Goal: Task Accomplishment & Management: Use online tool/utility

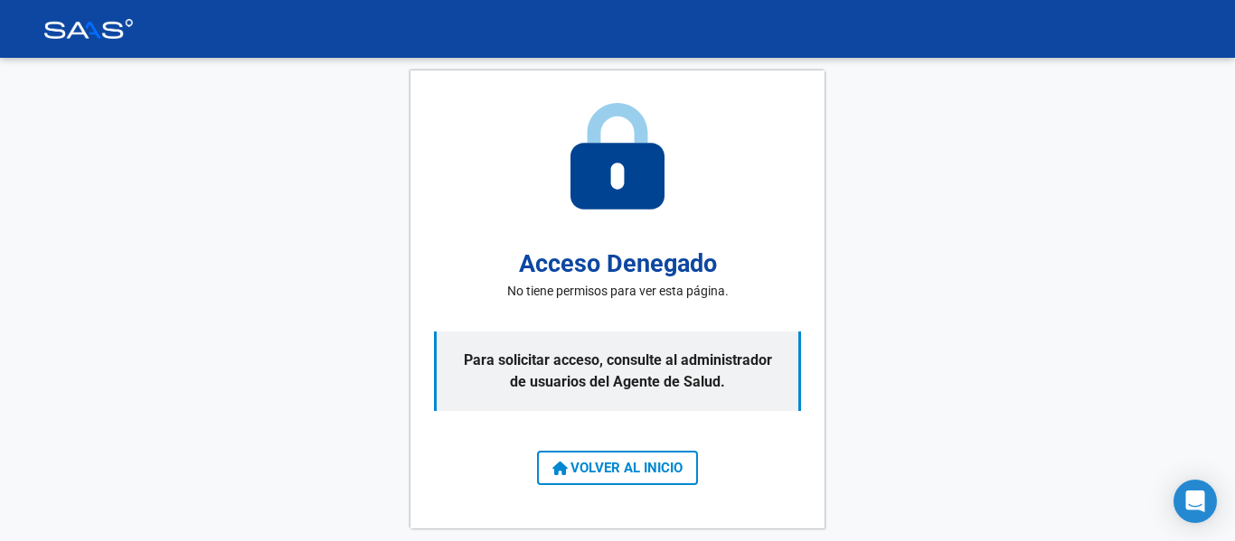
click at [615, 456] on button "VOLVER AL INICIO" at bounding box center [617, 468] width 161 height 34
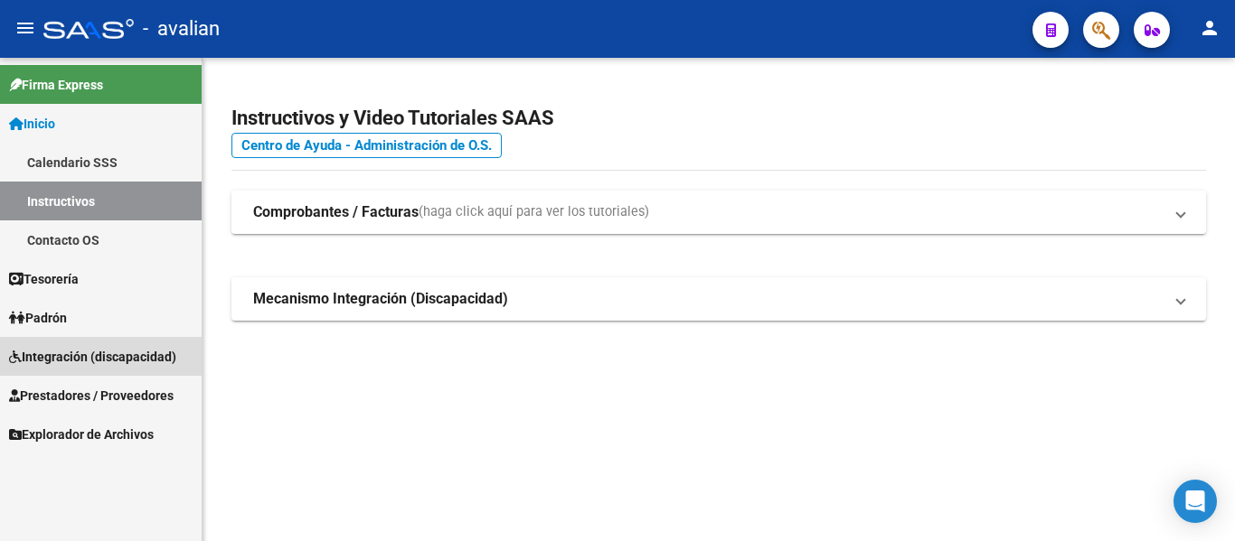
click at [97, 352] on span "Integración (discapacidad)" at bounding box center [92, 357] width 167 height 20
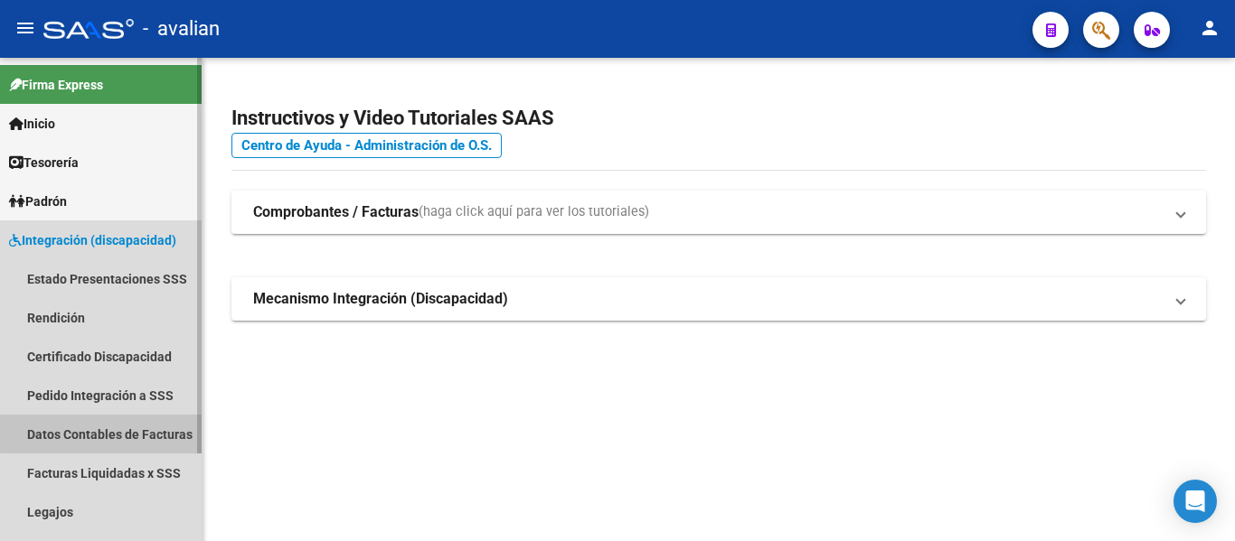
click at [119, 432] on link "Datos Contables de Facturas" at bounding box center [101, 434] width 202 height 39
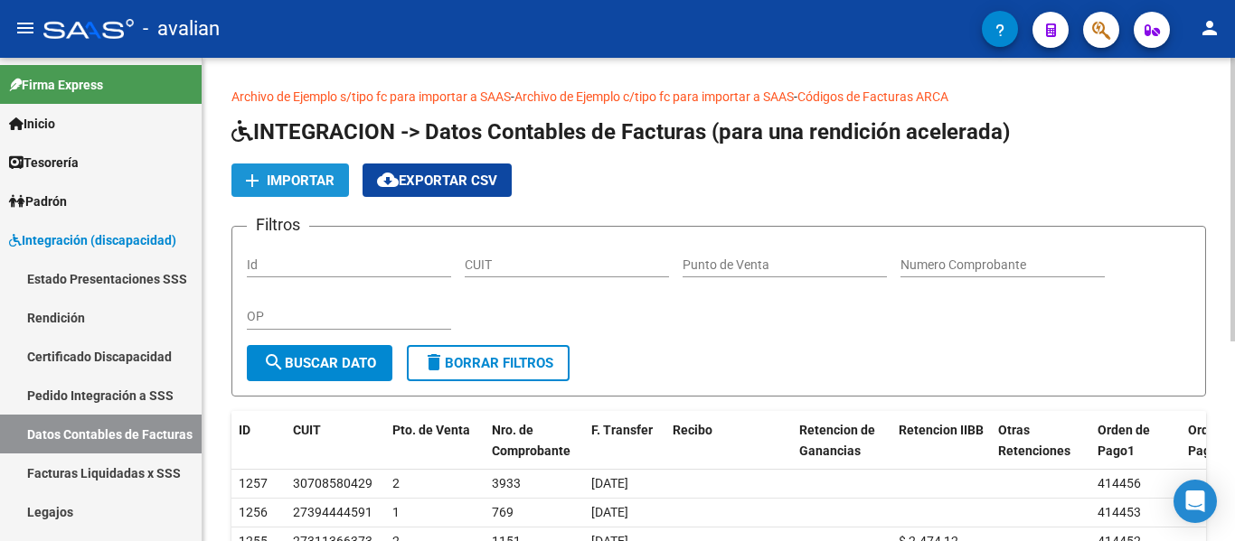
click at [277, 170] on button "add Importar" at bounding box center [290, 180] width 118 height 33
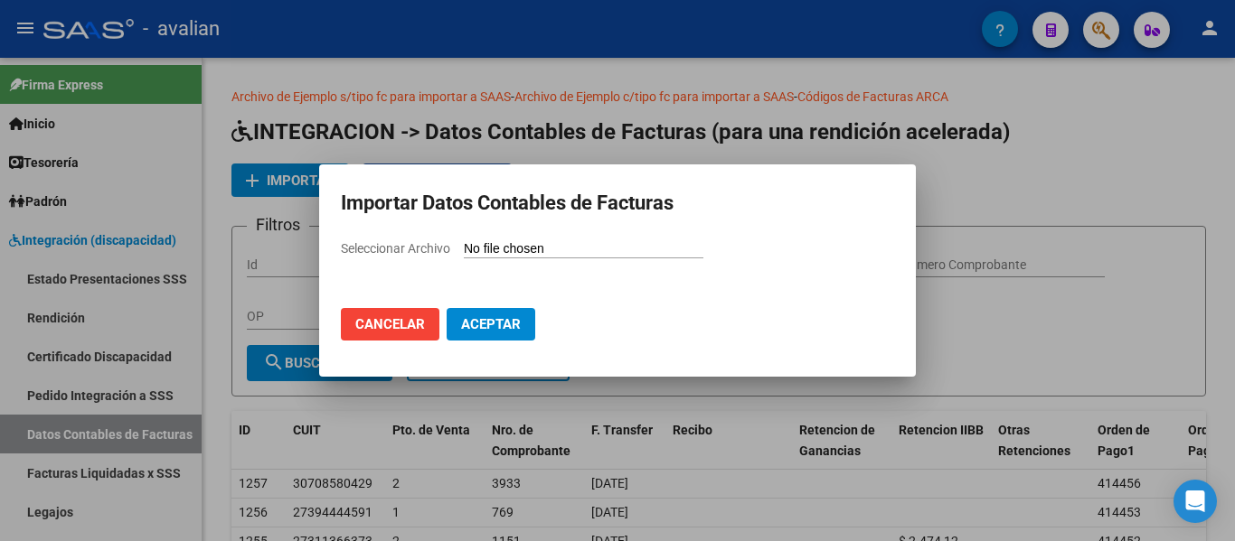
click at [506, 248] on input "Seleccionar Archivo" at bounding box center [584, 249] width 240 height 17
type input "C:\fakepath\rendicion 202506.csv"
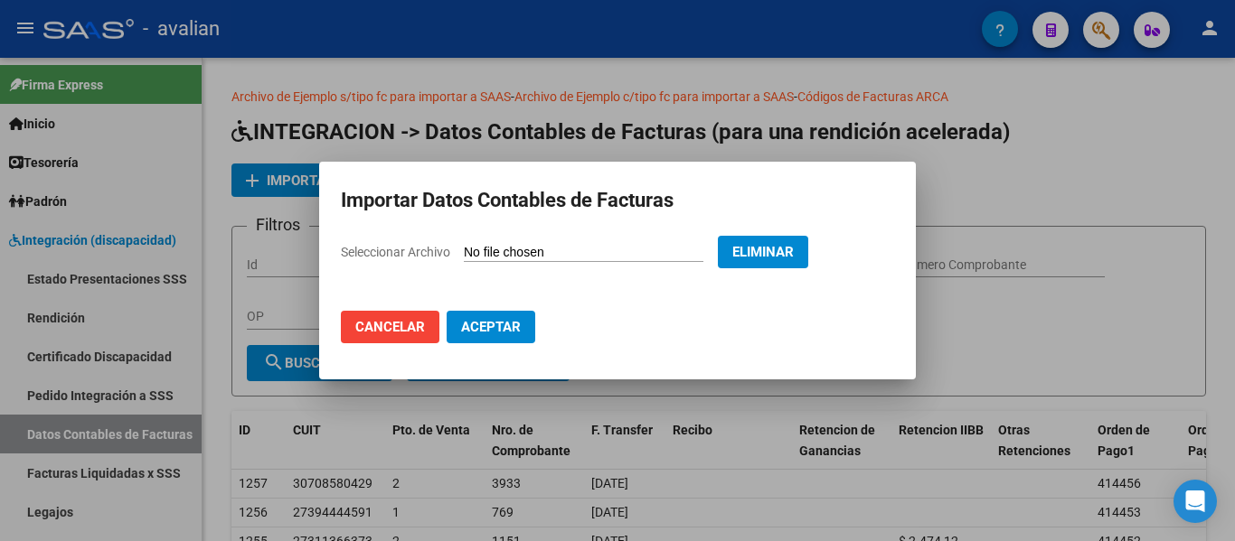
click at [458, 321] on button "Aceptar" at bounding box center [491, 327] width 89 height 33
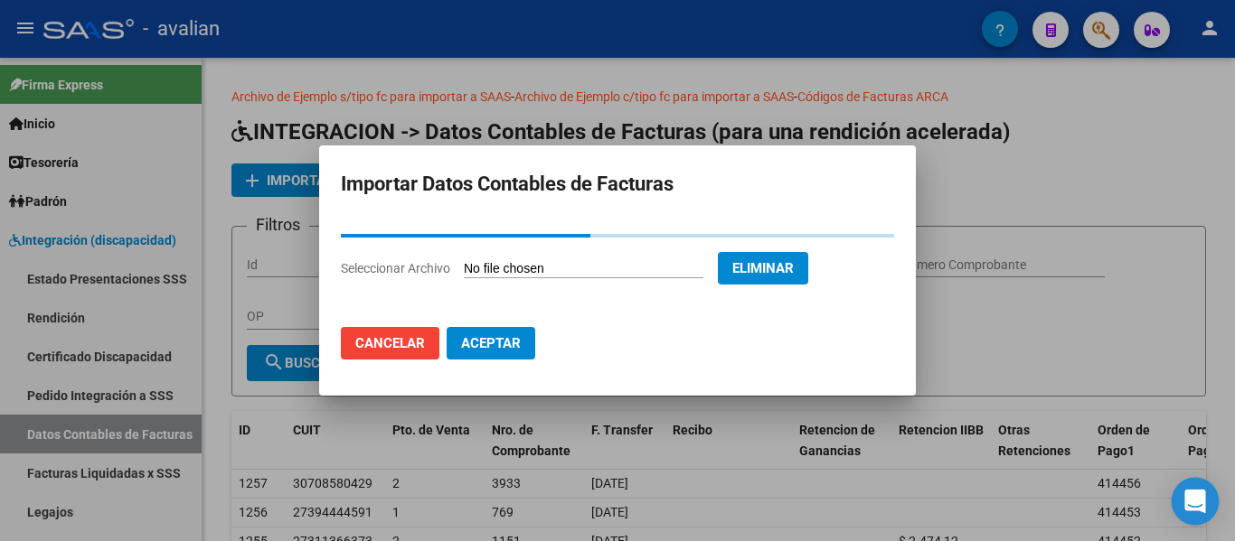
click at [1192, 499] on icon "Open Intercom Messenger" at bounding box center [1194, 502] width 21 height 24
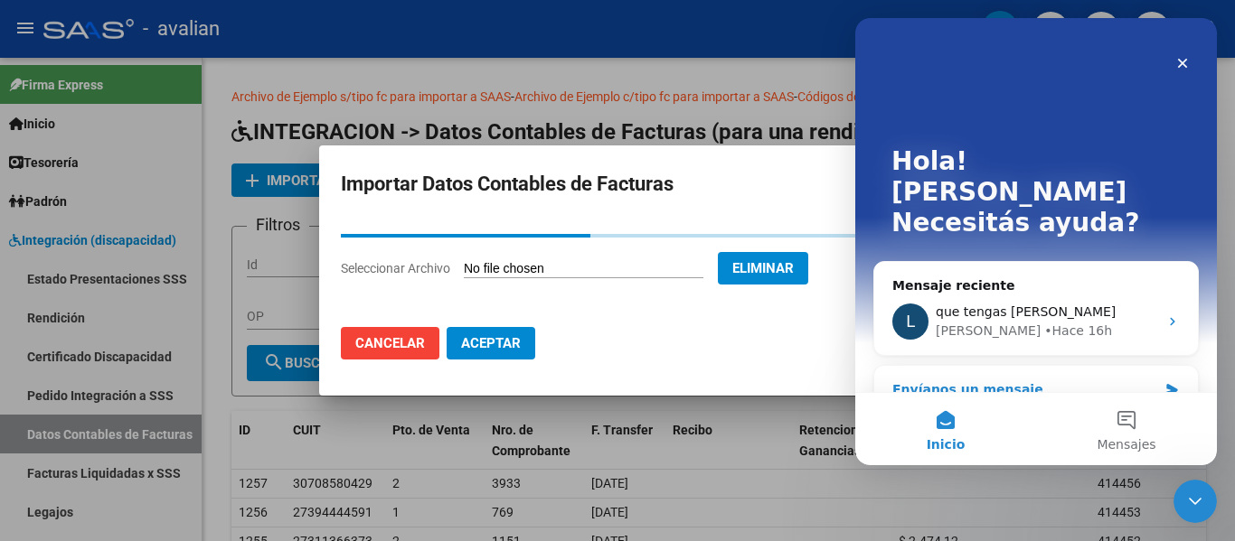
click at [1000, 381] on div "Envíanos un mensaje" at bounding box center [1024, 390] width 265 height 19
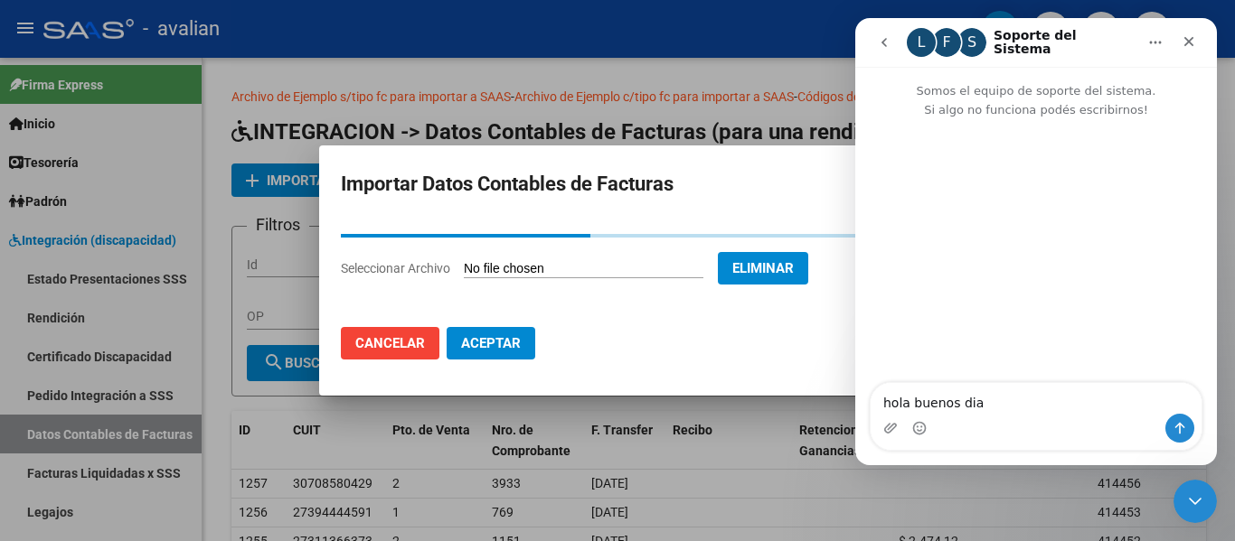
type textarea "hola buenos dias"
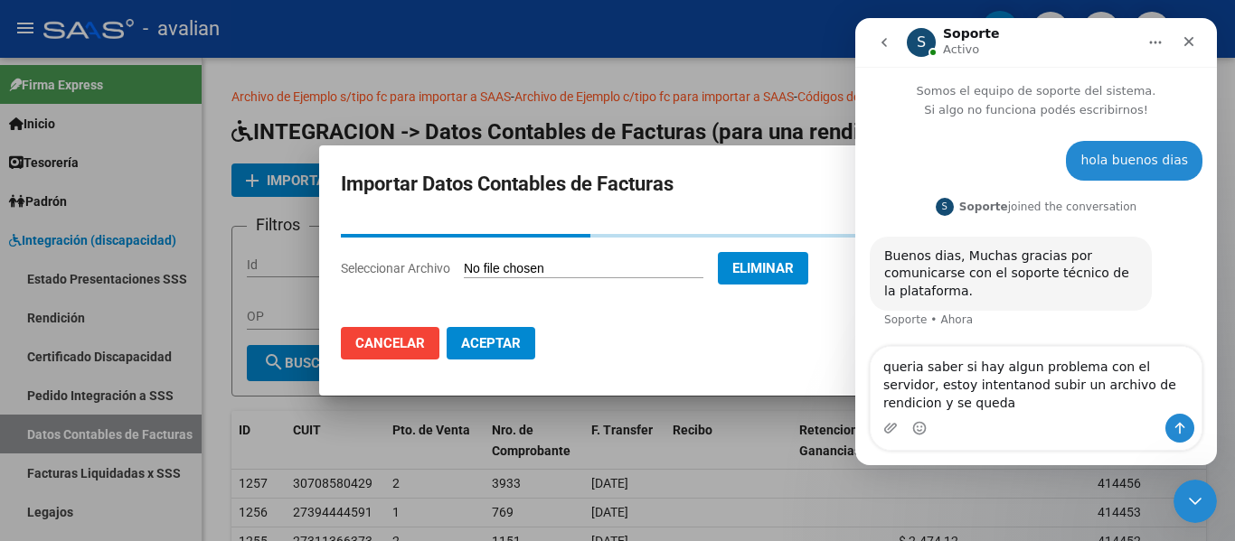
scroll to position [2, 0]
type textarea "queria saber si hay algun problema con el servidor, estoy intentando subir un a…"
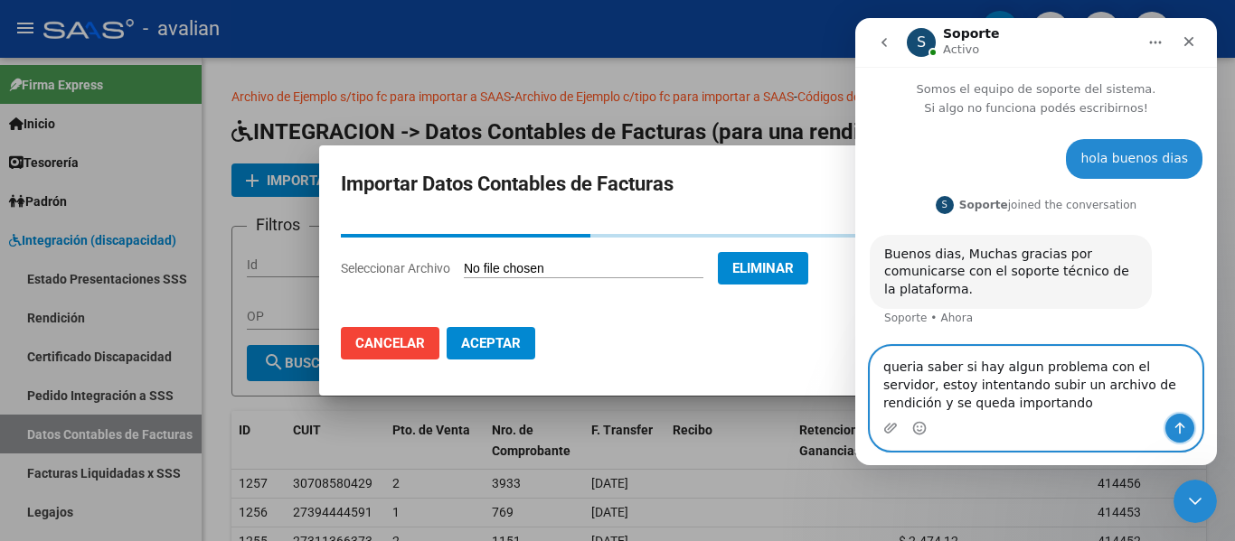
click at [1172, 420] on button "Enviar un mensaje…" at bounding box center [1179, 428] width 29 height 29
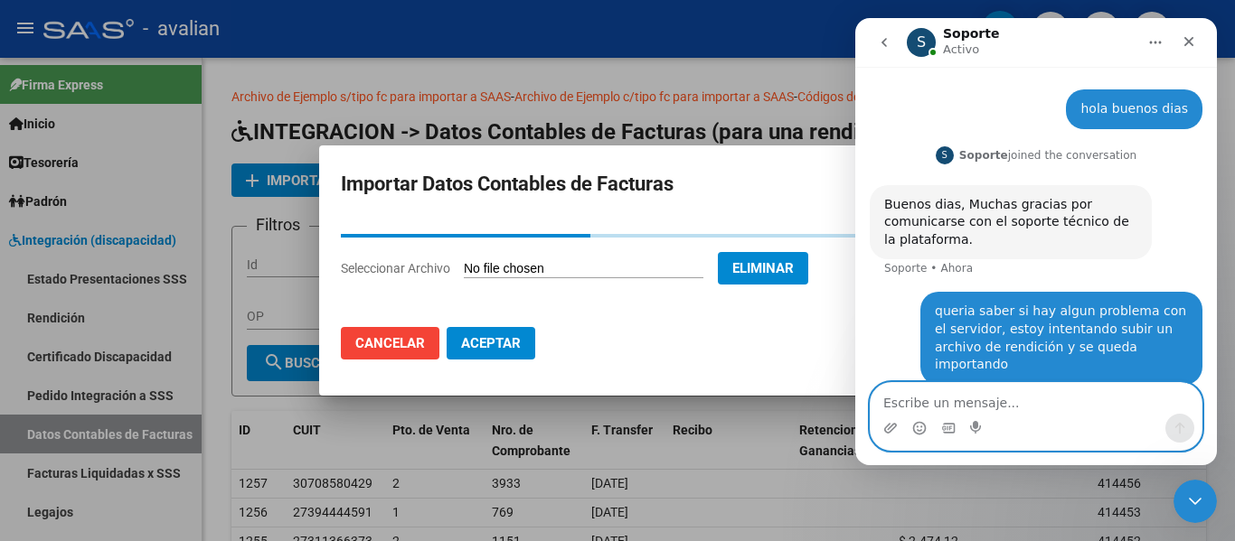
scroll to position [55, 0]
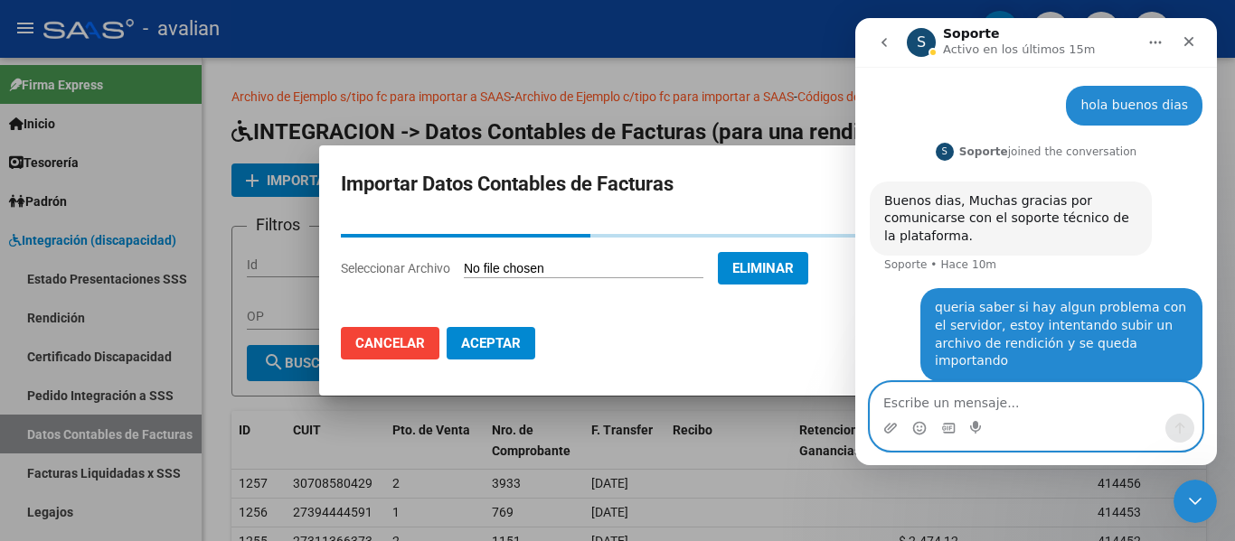
click at [979, 406] on textarea "Escribe un mensaje..." at bounding box center [1035, 398] width 331 height 31
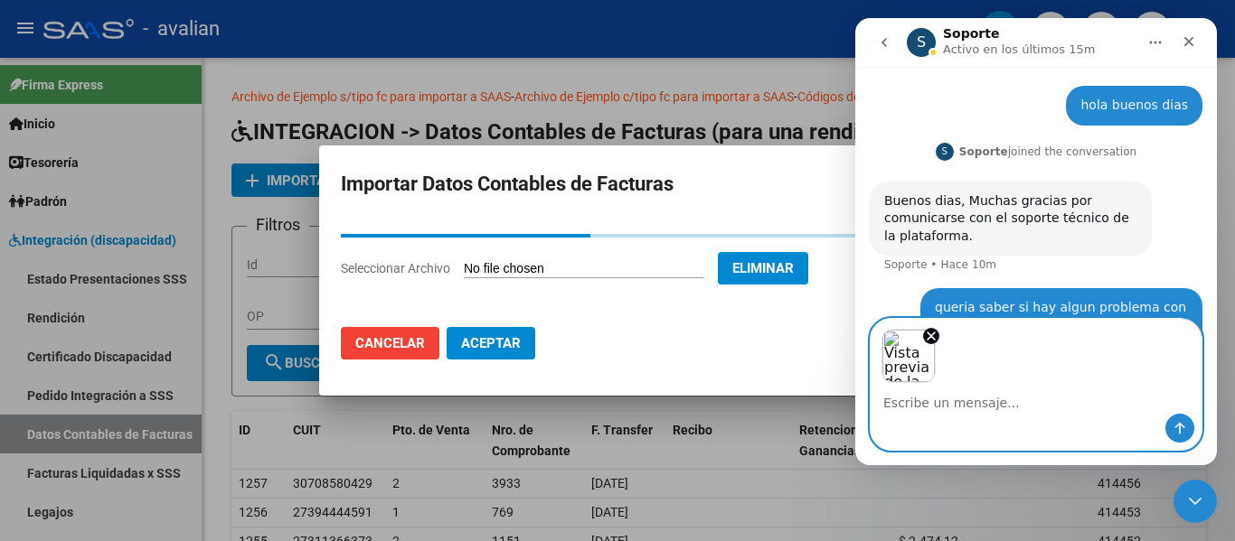
scroll to position [119, 0]
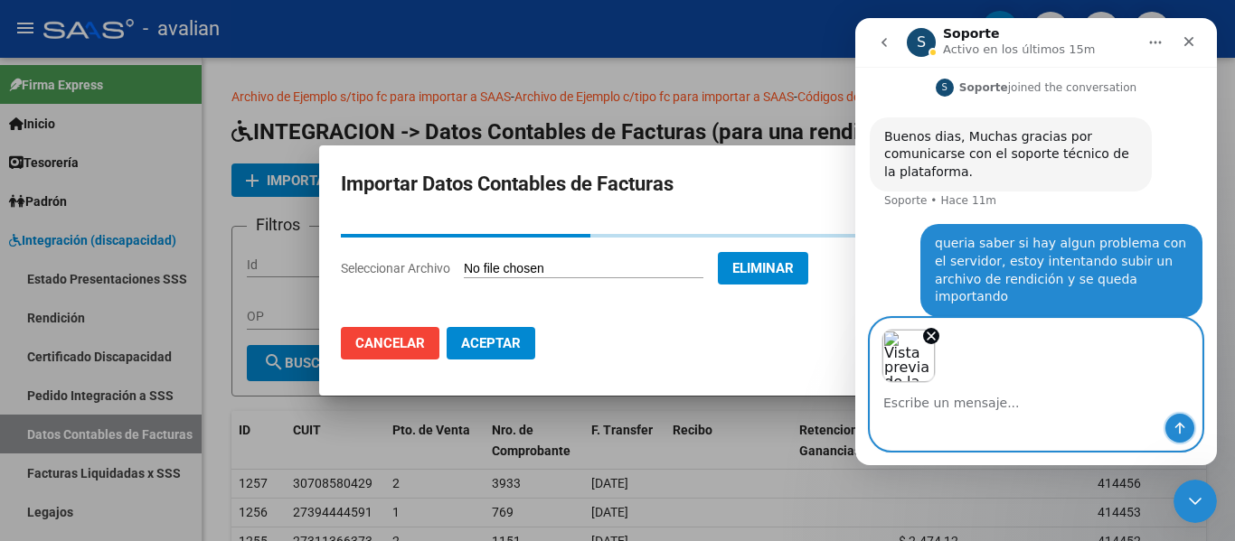
click at [1175, 423] on icon "Enviar un mensaje…" at bounding box center [1179, 428] width 14 height 14
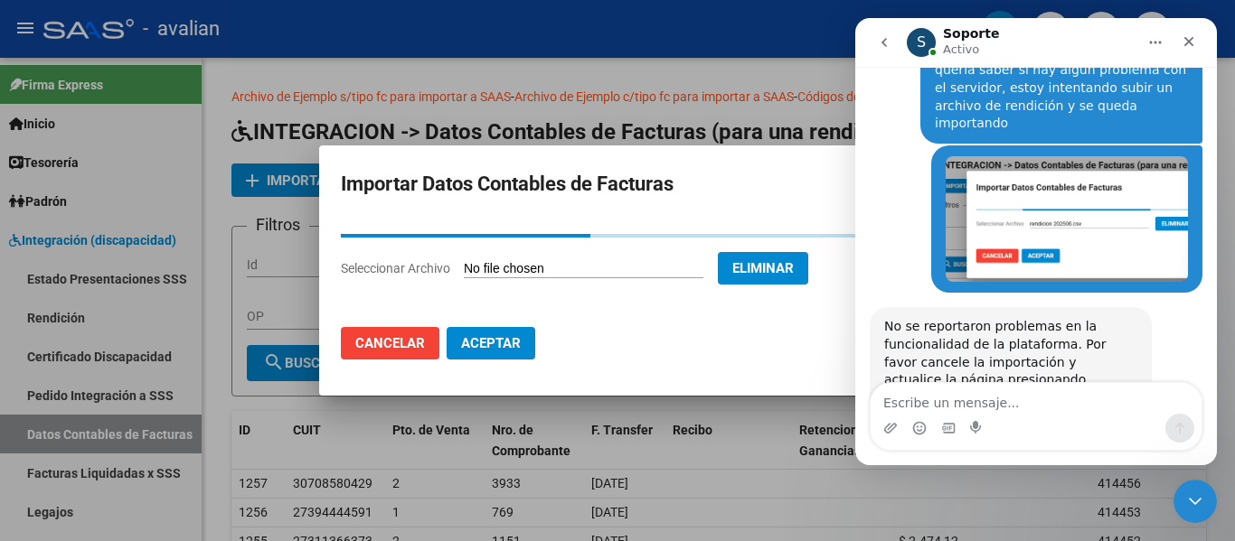
scroll to position [312, 0]
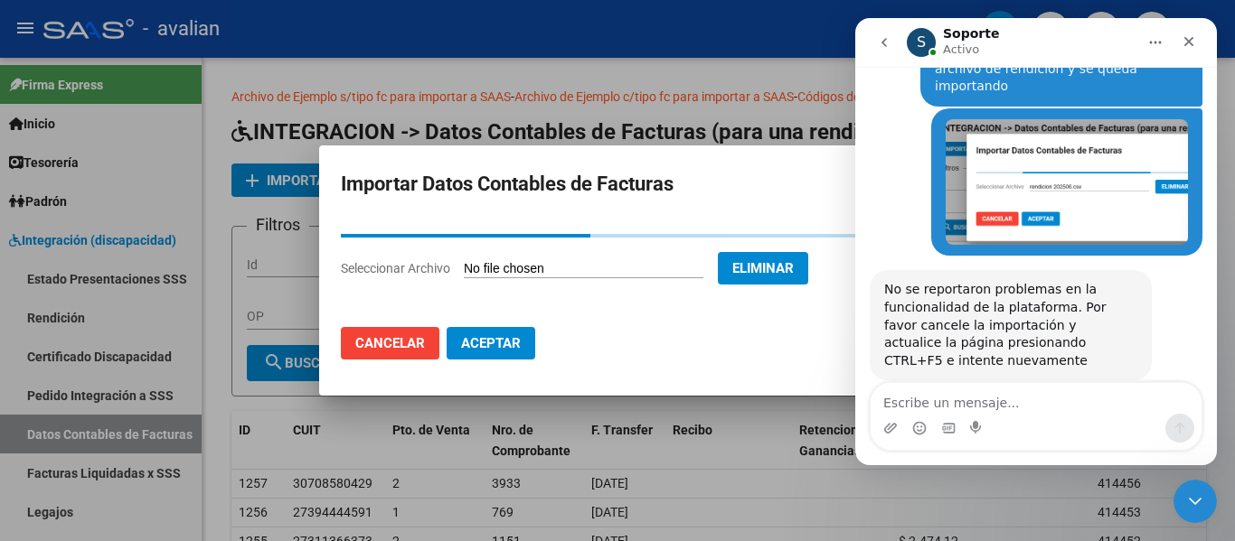
click at [973, 400] on textarea "Escribe un mensaje..." at bounding box center [1035, 398] width 331 height 31
type textarea "ahi lo intento"
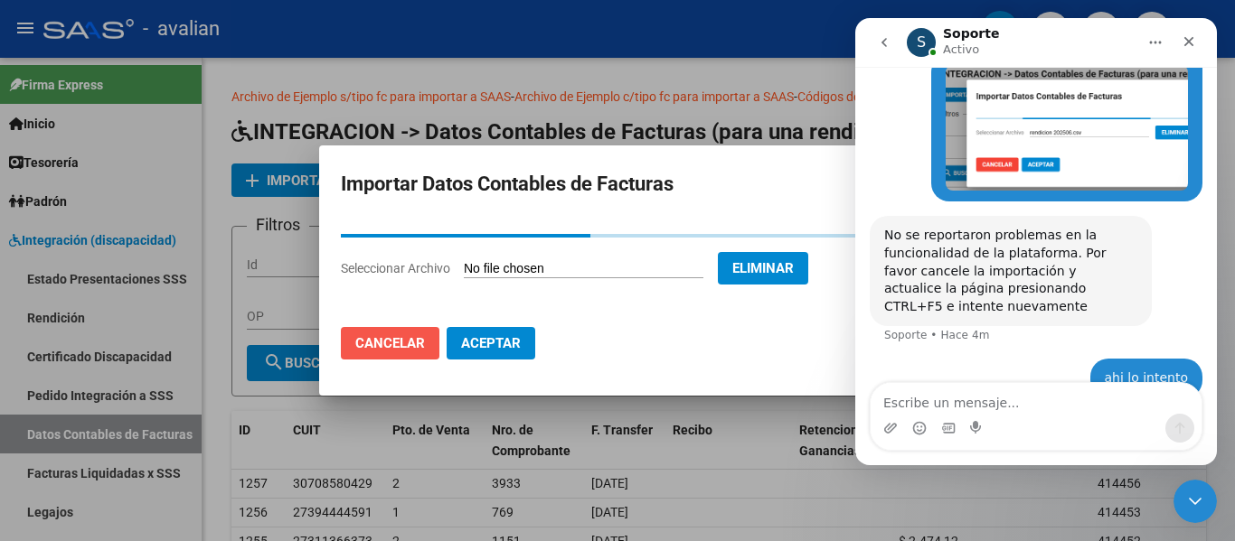
click at [391, 342] on span "Cancelar" at bounding box center [390, 343] width 70 height 16
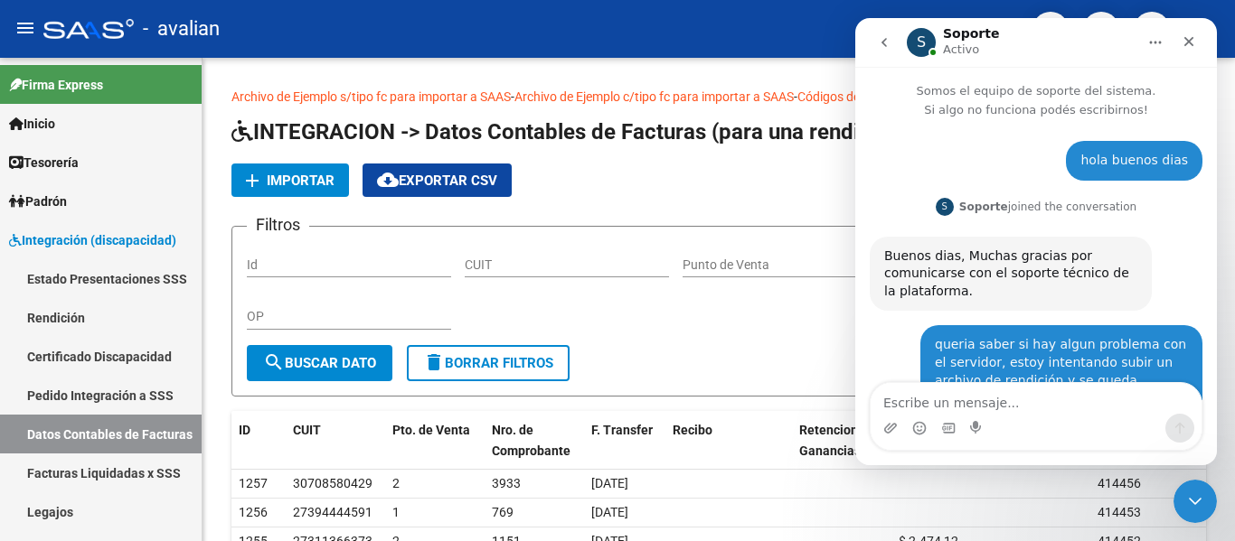
scroll to position [366, 0]
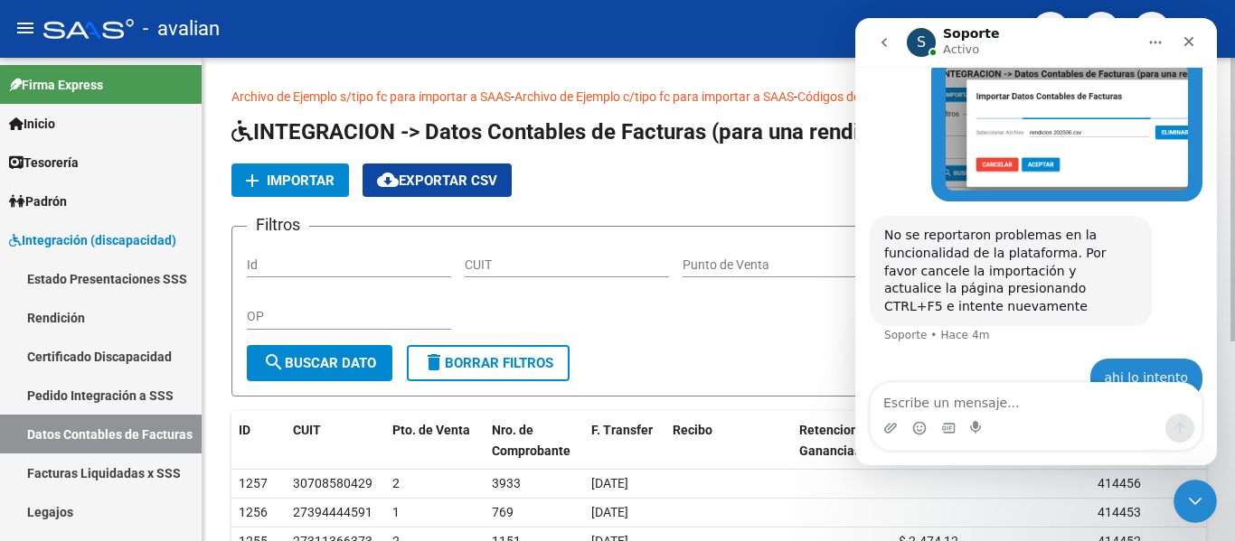
click at [307, 181] on span "Importar" at bounding box center [301, 181] width 68 height 16
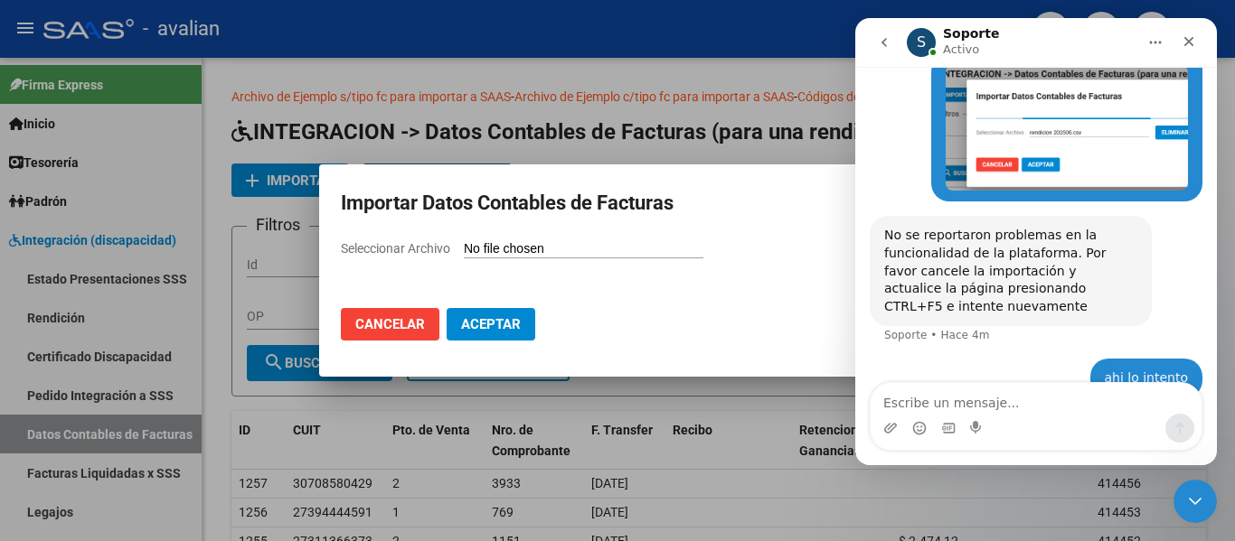
click at [486, 249] on input "Seleccionar Archivo" at bounding box center [584, 249] width 240 height 17
type input "C:\fakepath\rendicion 202506.csv"
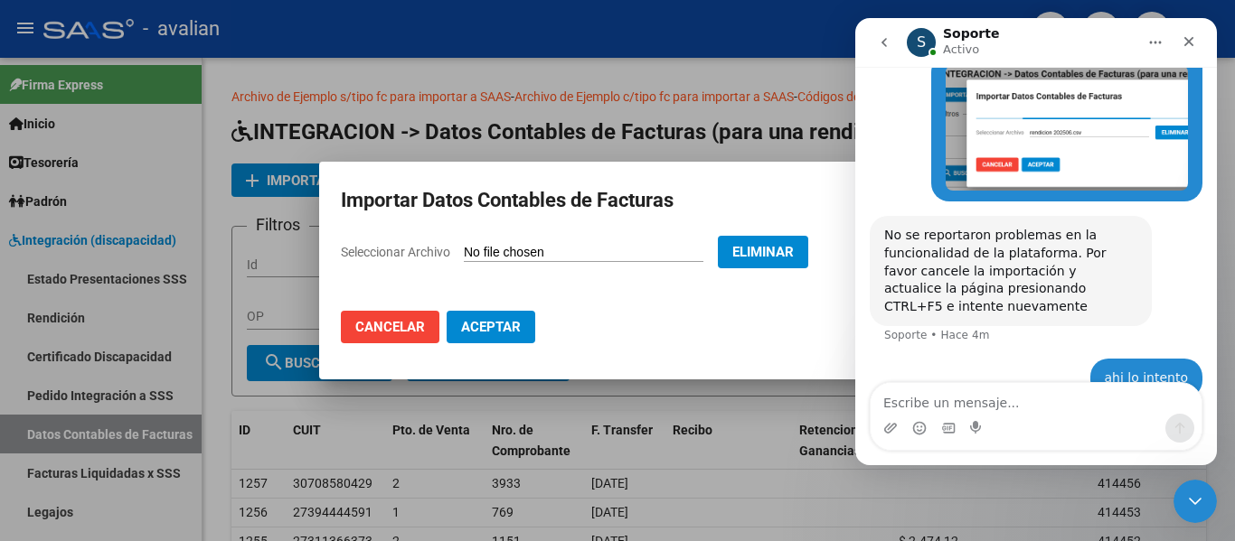
click at [471, 335] on span "Aceptar" at bounding box center [491, 327] width 60 height 16
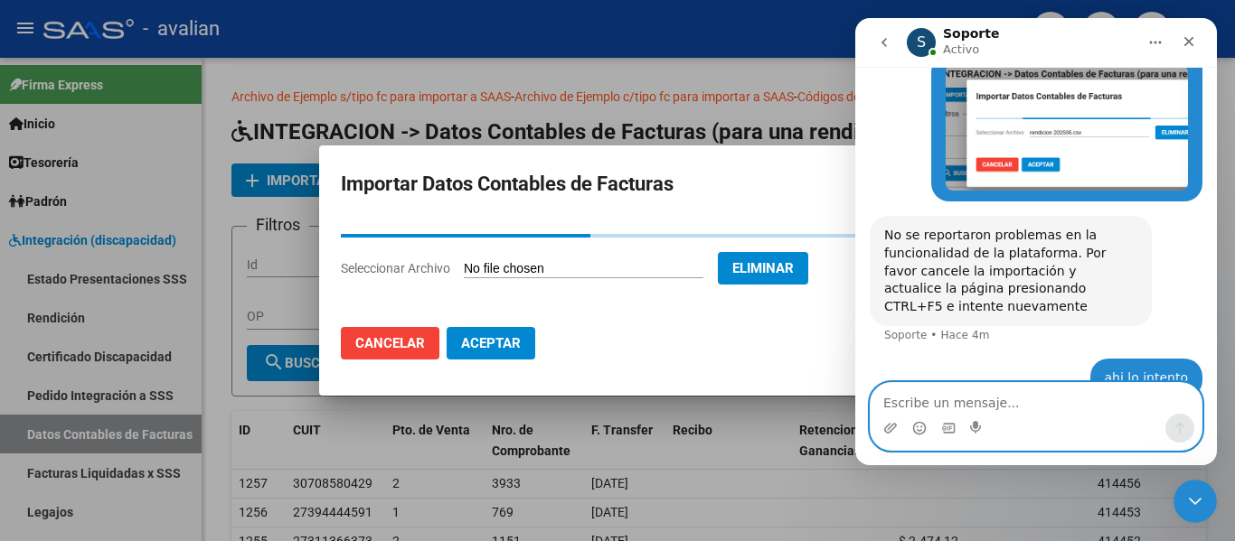
click at [952, 407] on textarea "Escribe un mensaje..." at bounding box center [1035, 398] width 331 height 31
type textarea "continua igual"
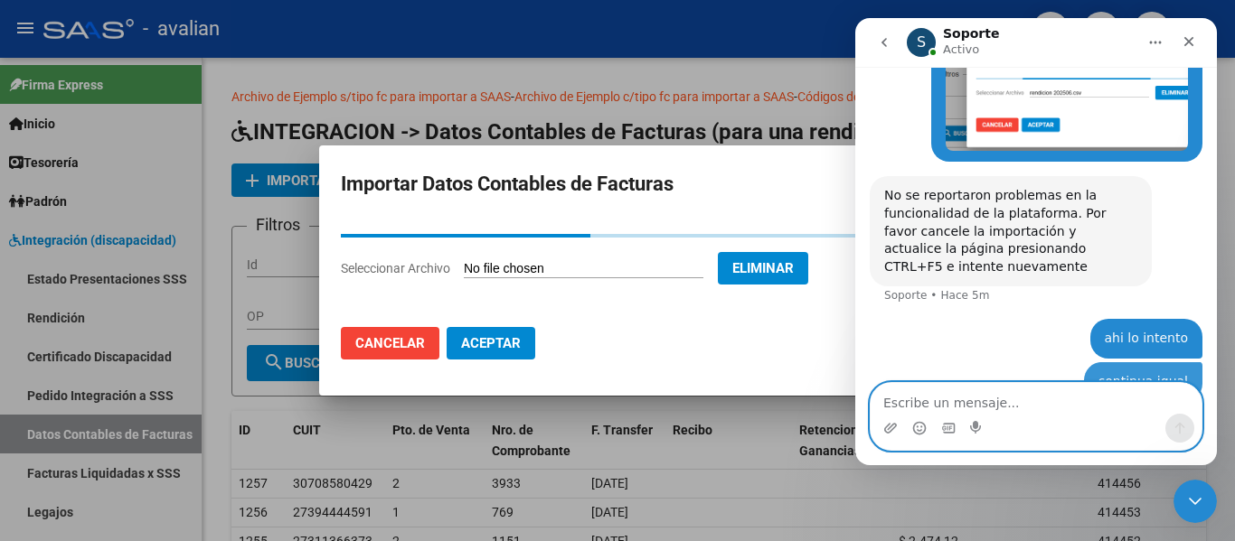
scroll to position [407, 0]
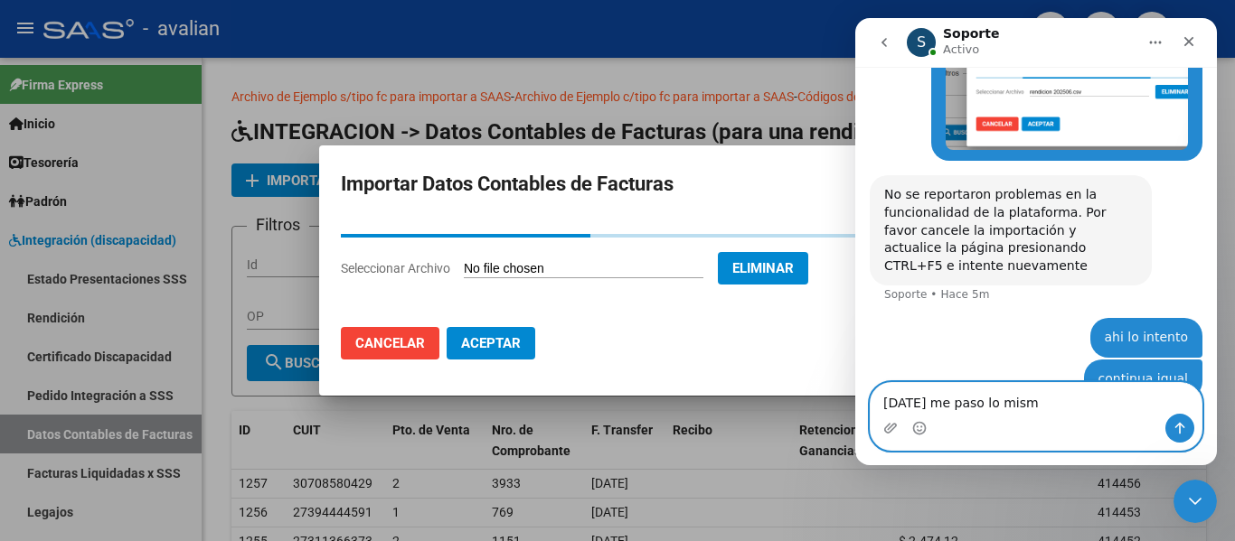
type textarea "[DATE] me paso lo mismo"
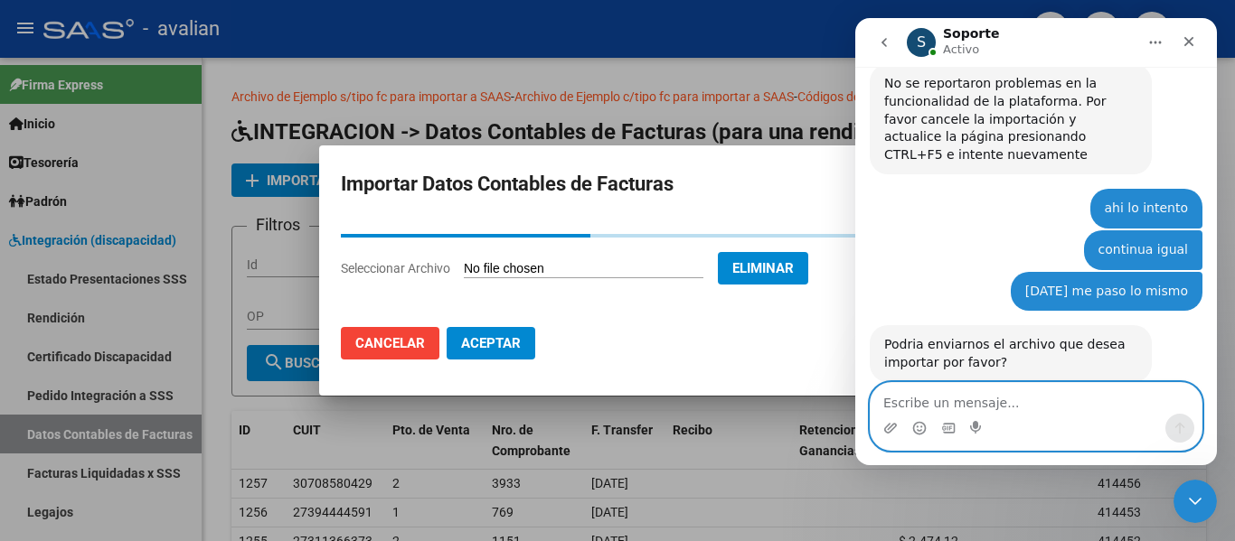
scroll to position [520, 0]
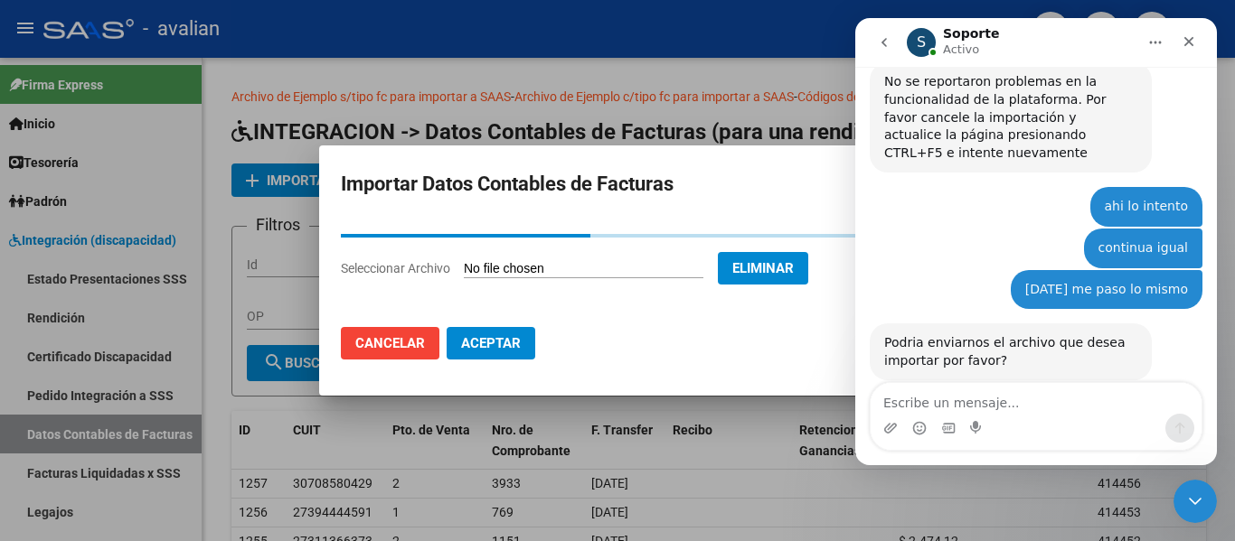
click at [882, 428] on div "Intercom Messenger" at bounding box center [1035, 428] width 331 height 29
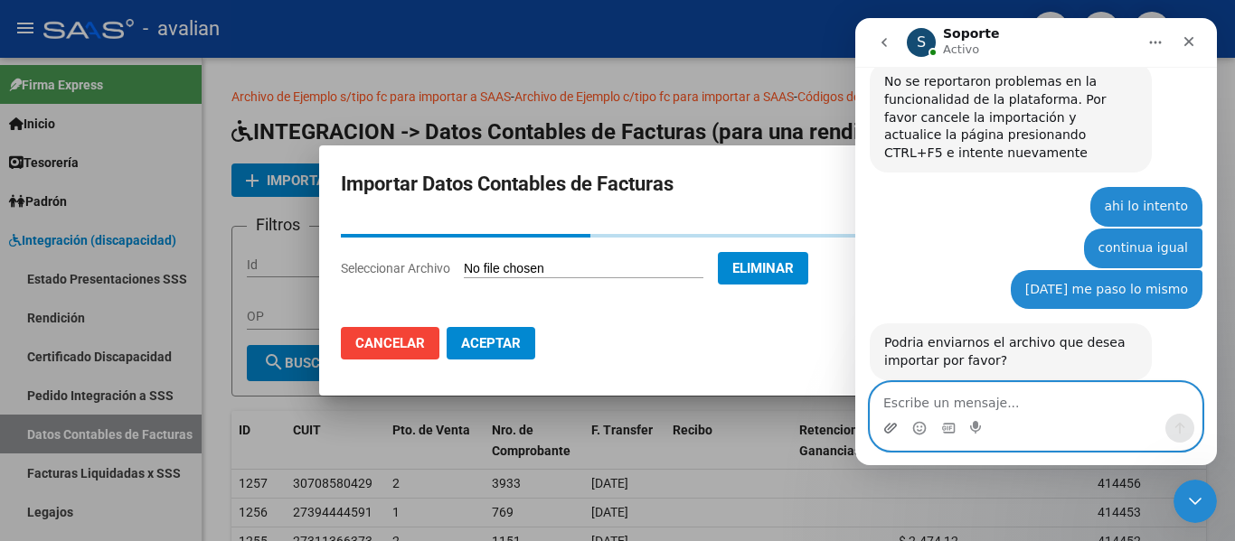
click at [894, 428] on icon "Adjuntar un archivo" at bounding box center [890, 428] width 13 height 10
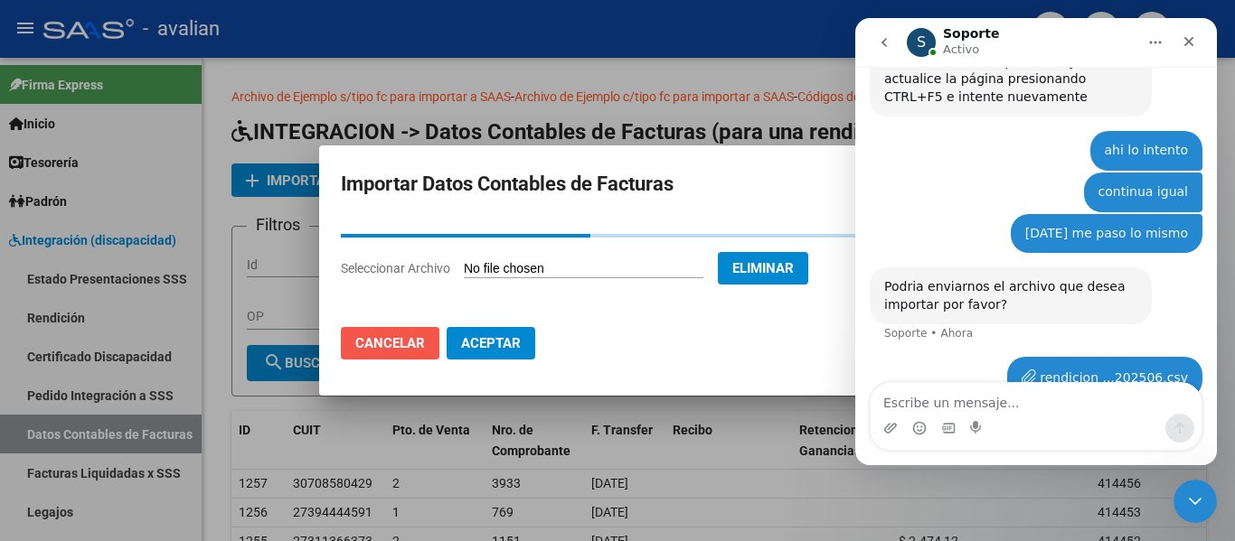
click at [389, 343] on span "Cancelar" at bounding box center [390, 343] width 70 height 16
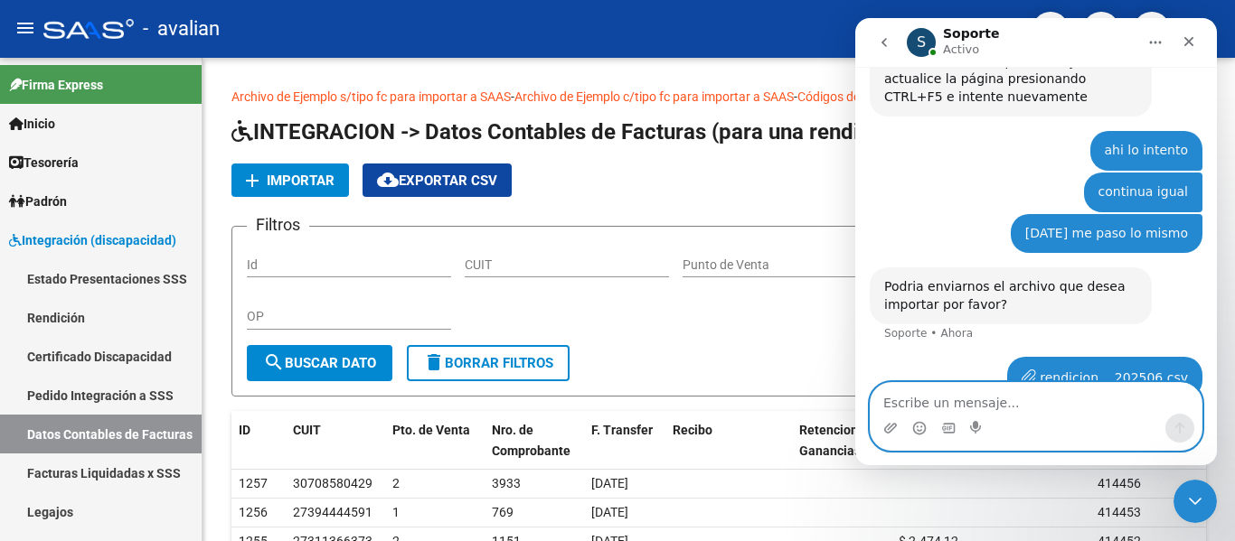
click at [896, 407] on textarea "Escribe un mensaje..." at bounding box center [1035, 398] width 331 height 31
type textarea "ese mismo"
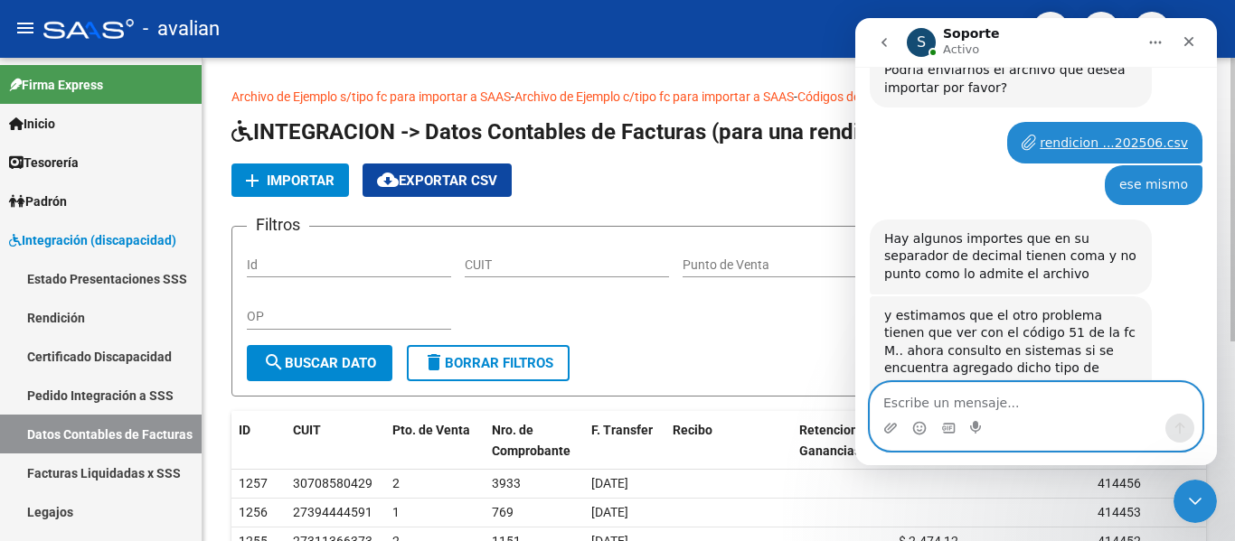
scroll to position [801, 0]
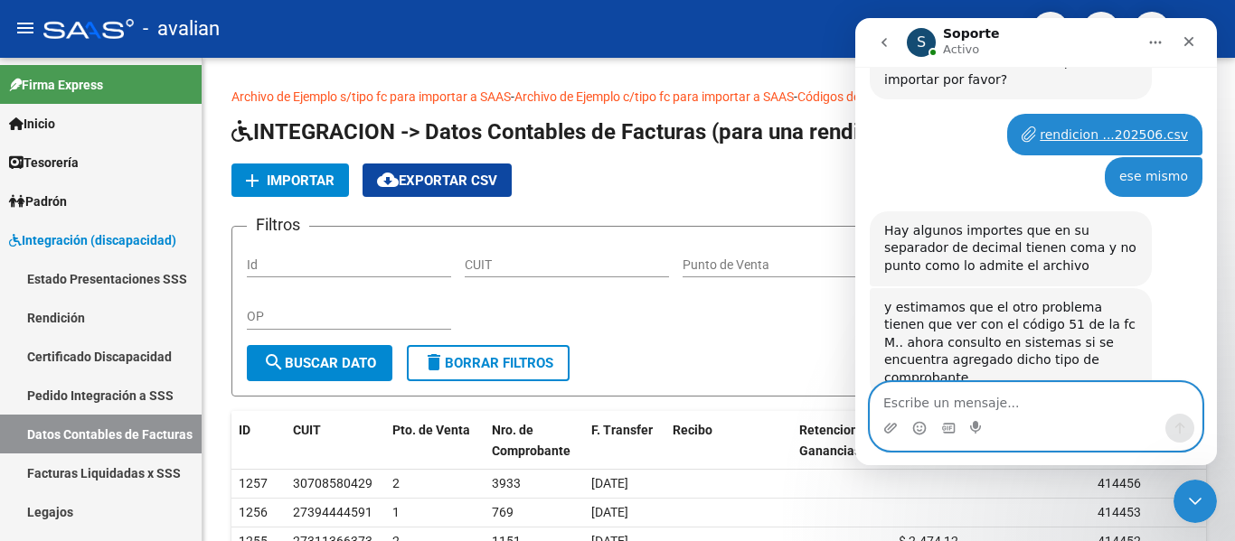
click at [935, 409] on textarea "Escribe un mensaje..." at bounding box center [1035, 398] width 331 height 31
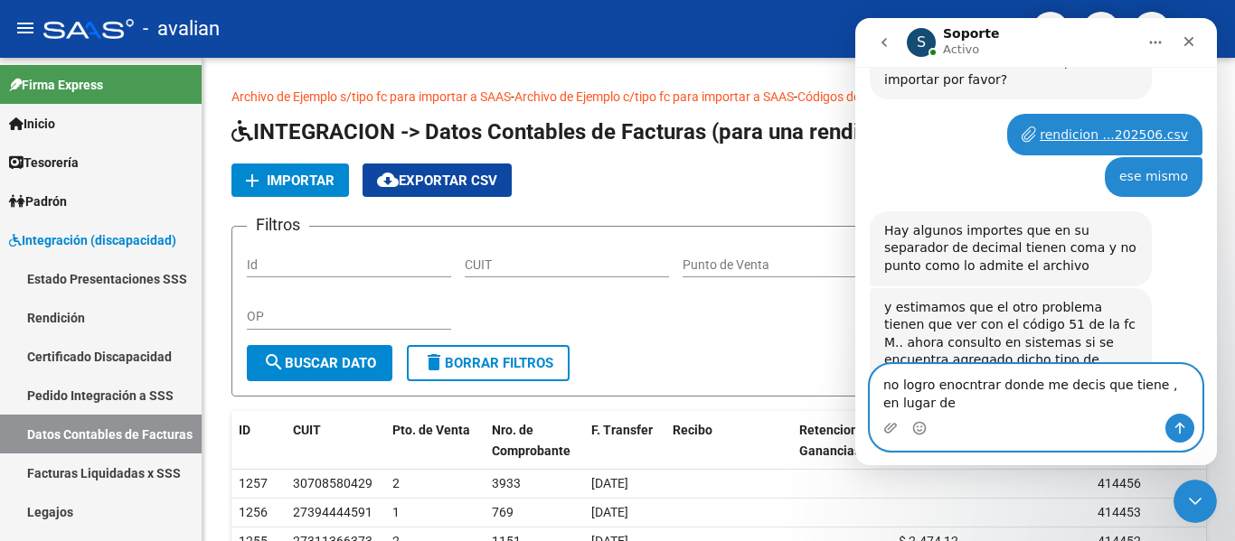
scroll to position [819, 0]
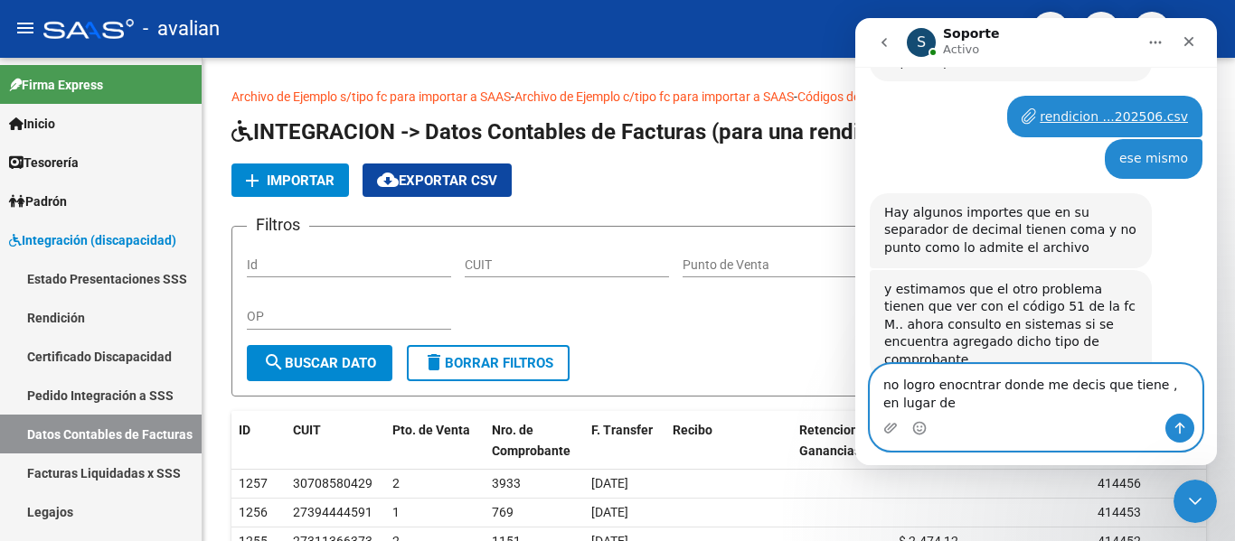
type textarea "no logro enocntrar donde me decis que tiene , en lugar de ."
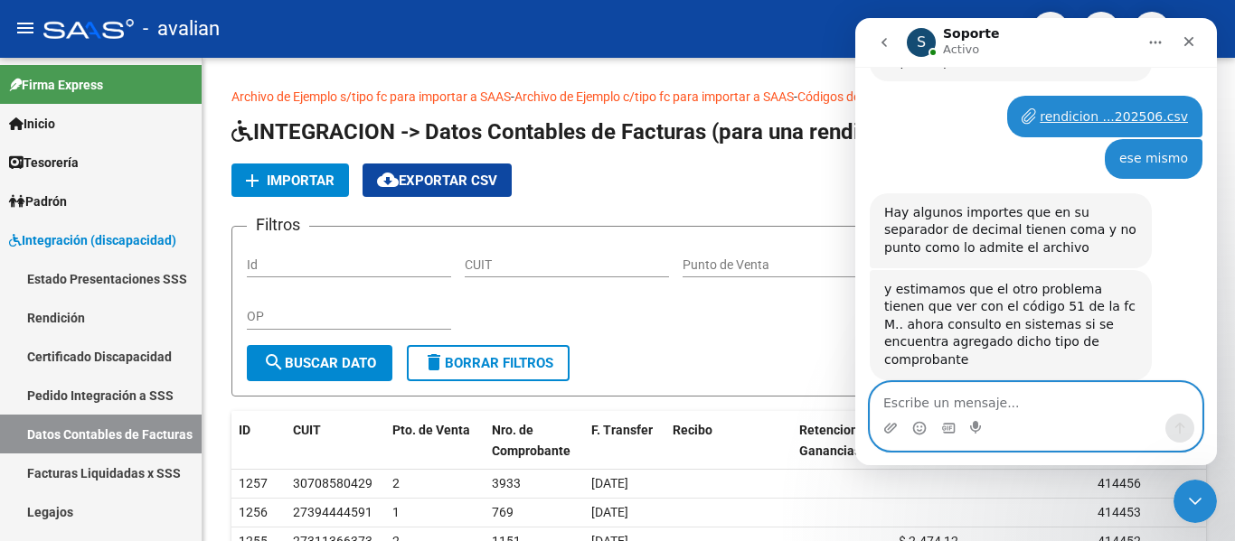
scroll to position [872, 0]
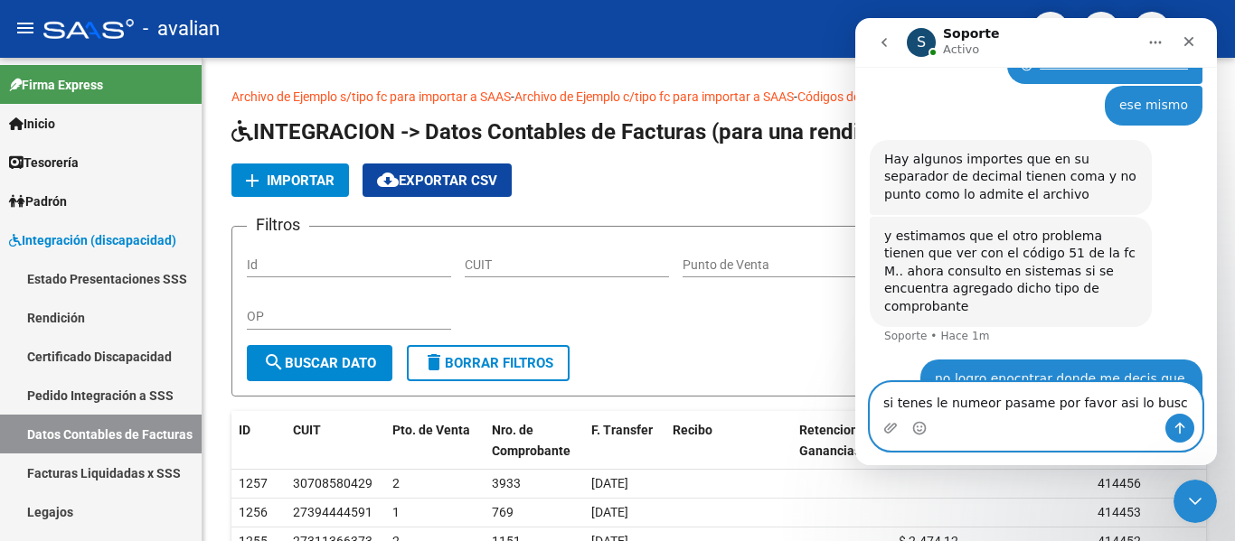
type textarea "si tenes le numeor pasame por favor asi lo busco"
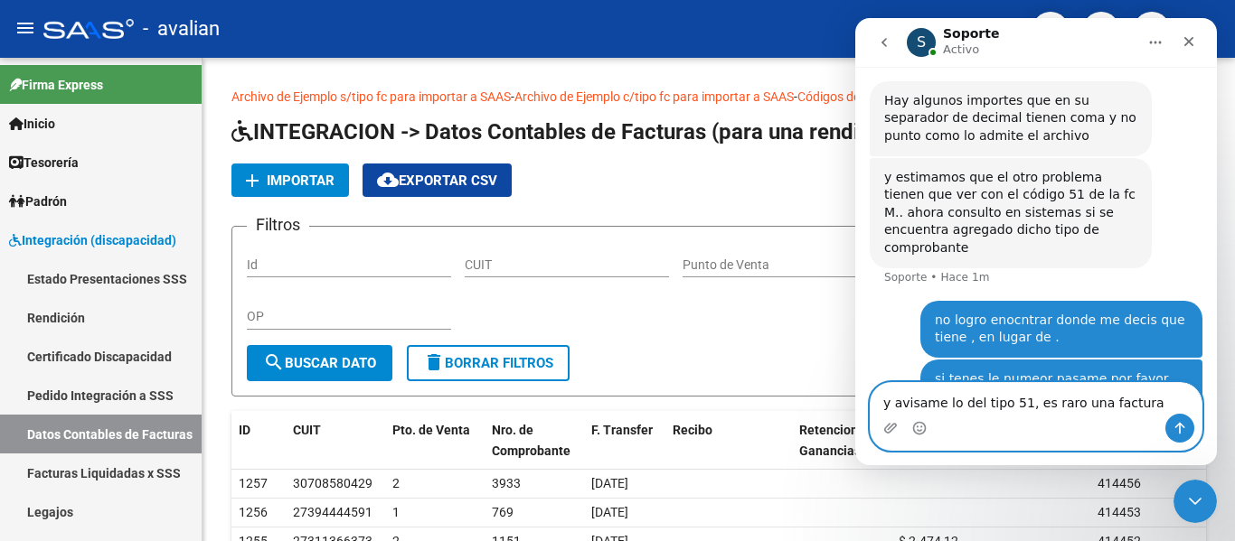
type textarea "y avisame lo del tipo 51, es raro una factura M"
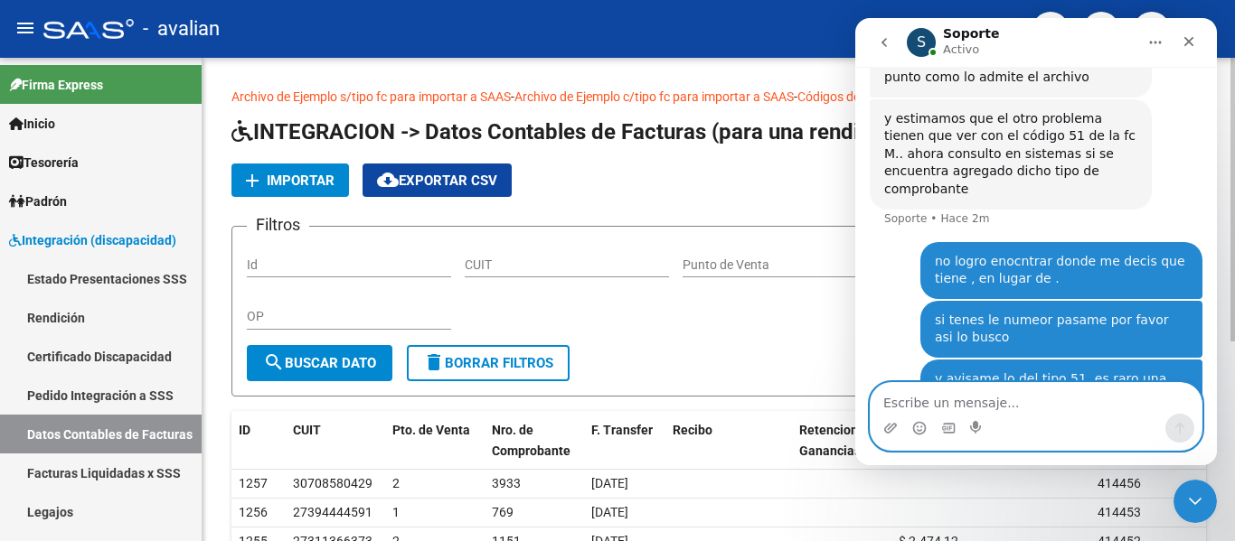
scroll to position [1059, 0]
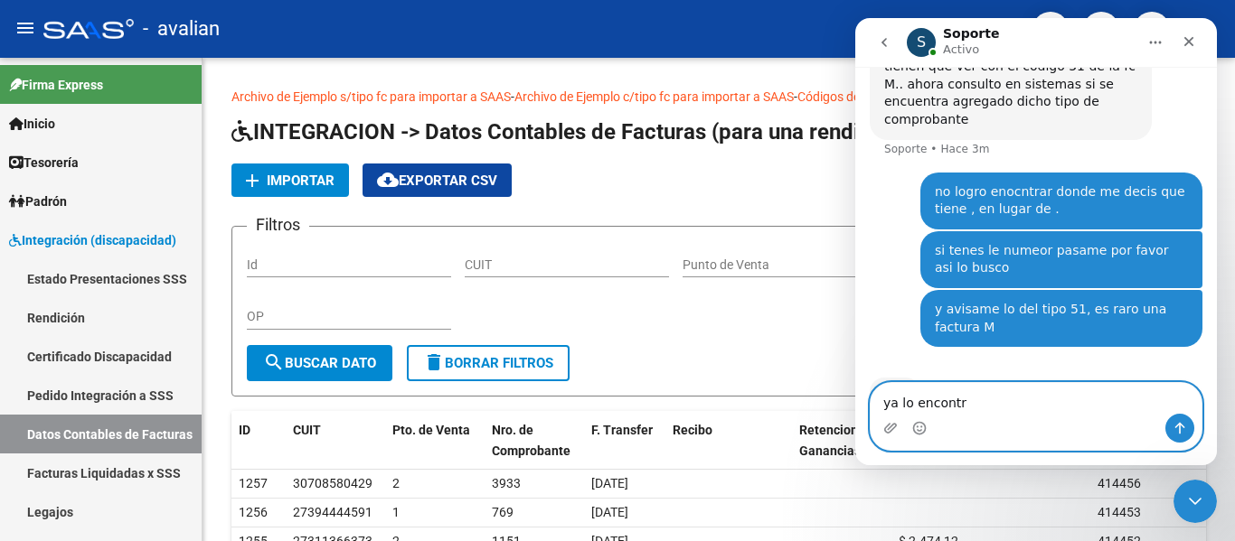
type textarea "ya lo encontre"
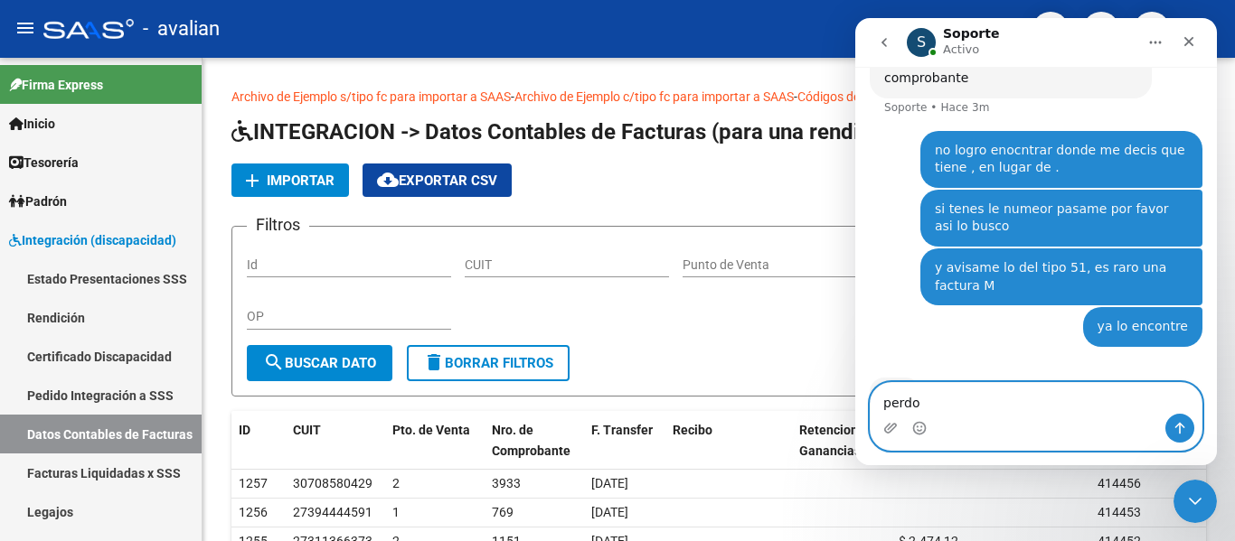
type textarea "perdon"
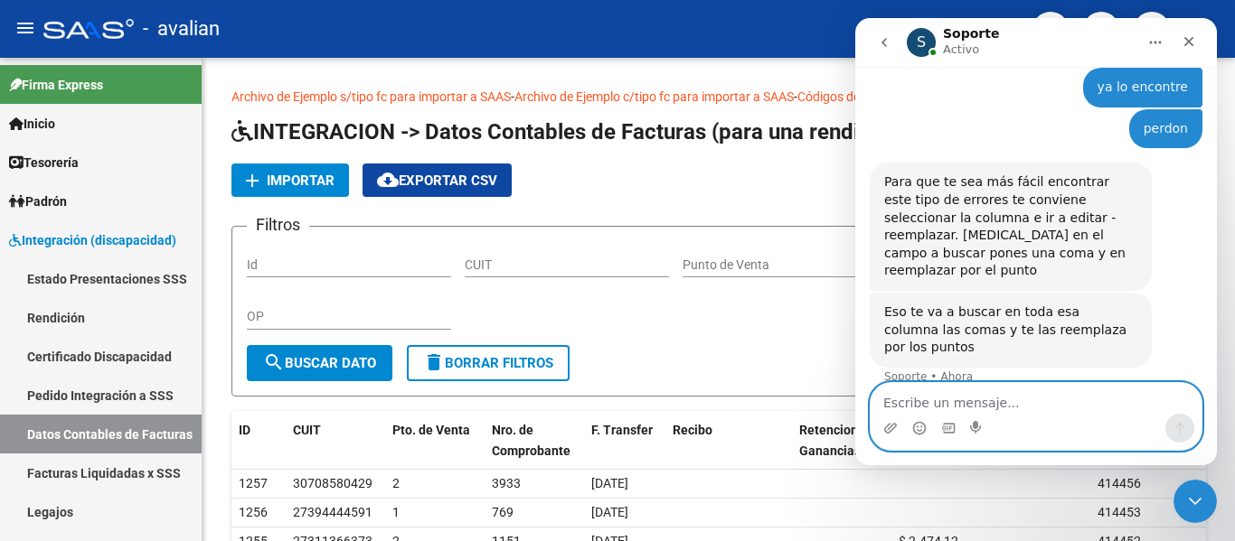
scroll to position [1326, 0]
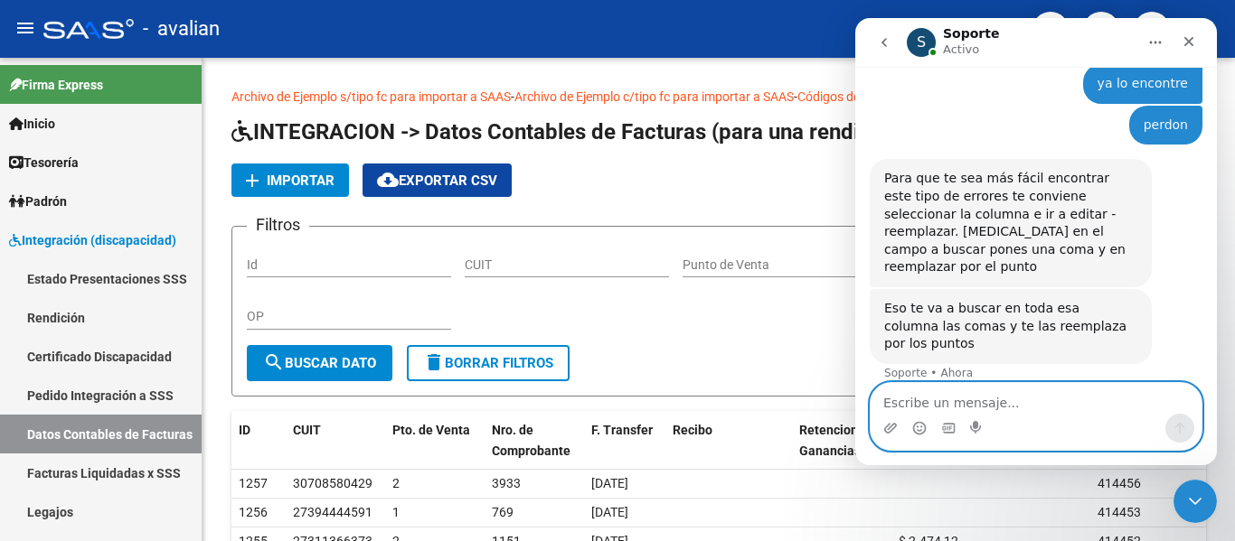
click at [961, 392] on textarea "Escribe un mensaje..." at bounding box center [1035, 398] width 331 height 31
type textarea "sisi ai lo hice"
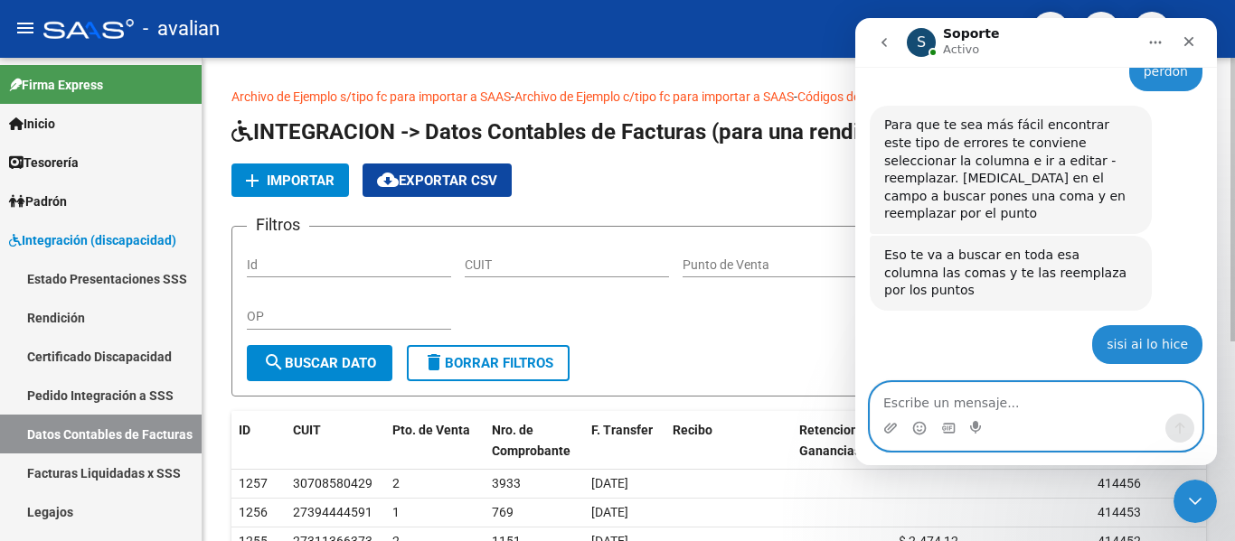
scroll to position [1441, 0]
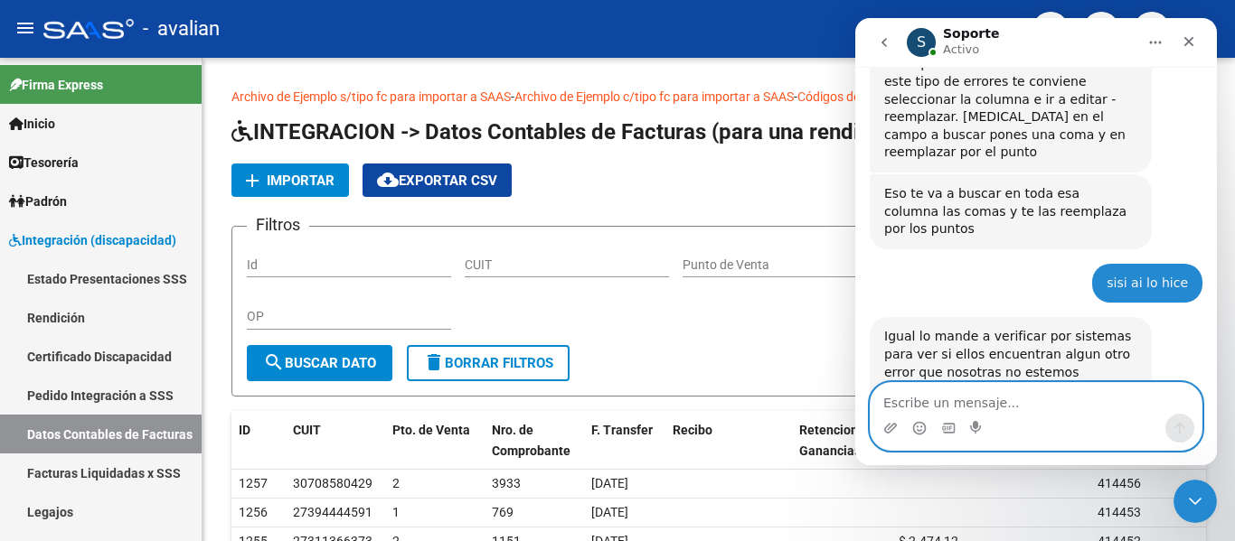
click at [922, 403] on textarea "Escribe un mensaje..." at bounding box center [1035, 398] width 331 height 31
type textarea "ahi intento subirlo"
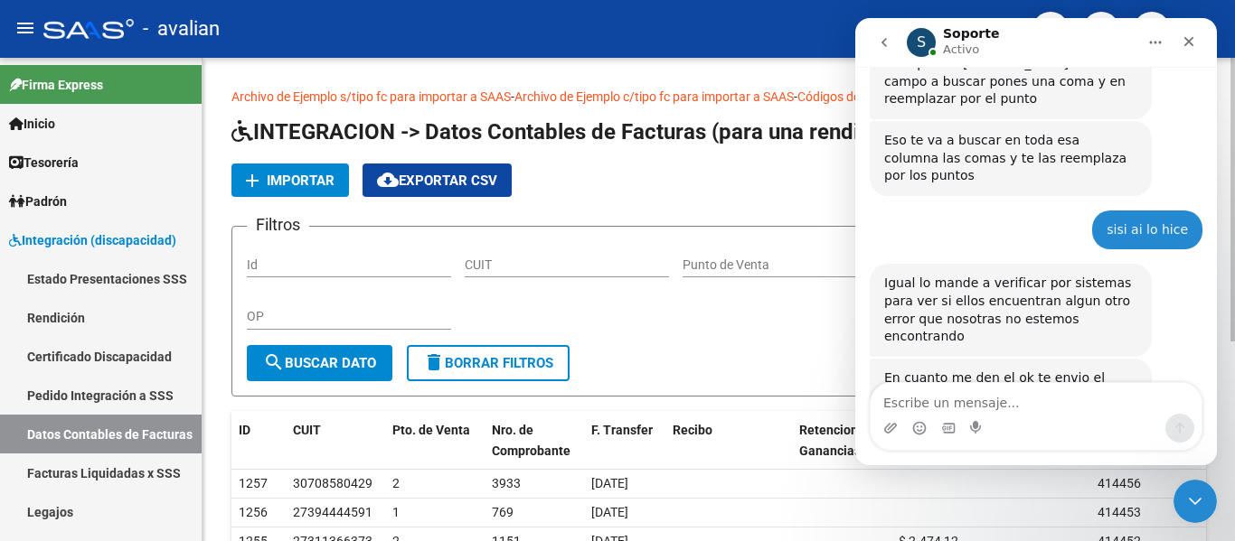
click at [325, 173] on span "Importar" at bounding box center [301, 181] width 68 height 16
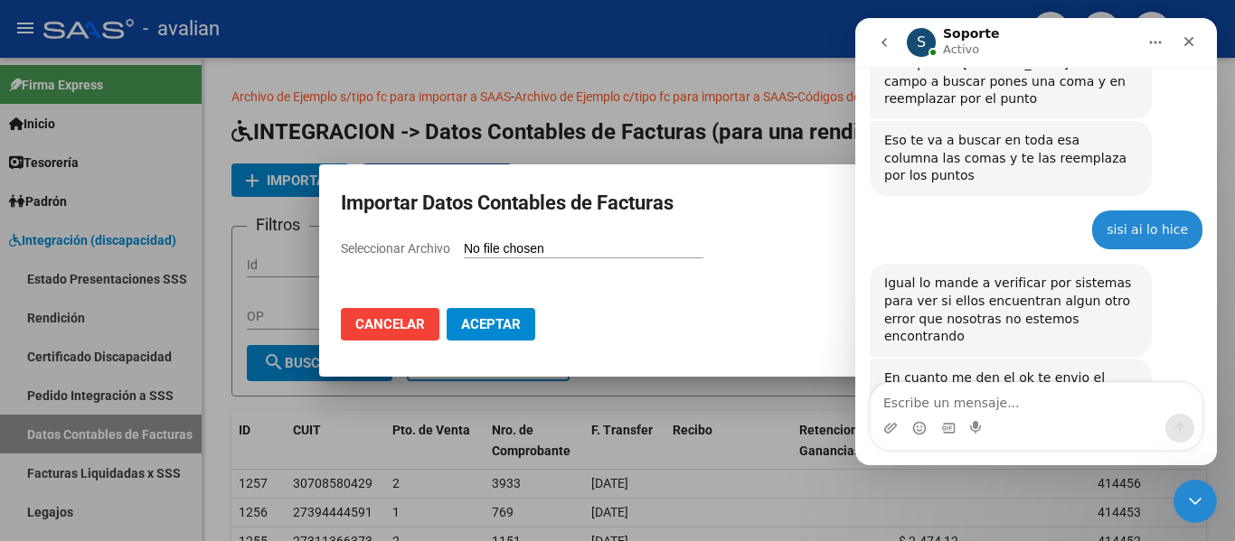
click at [515, 249] on input "Seleccionar Archivo" at bounding box center [584, 249] width 240 height 17
type input "C:\fakepath\rendicion 202506.csv"
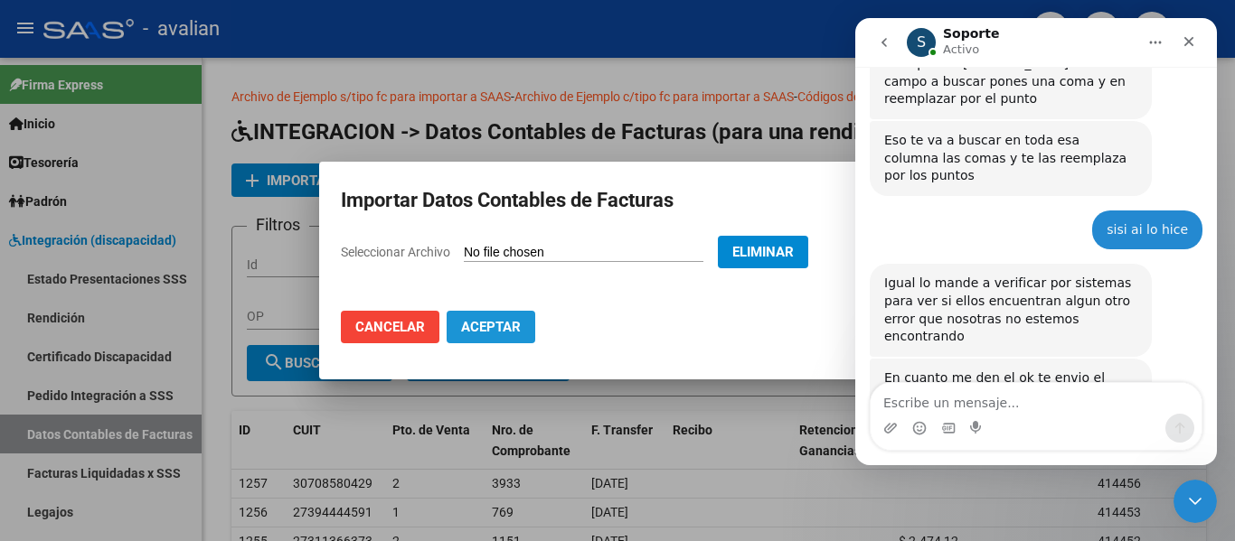
click at [465, 322] on span "Aceptar" at bounding box center [491, 327] width 60 height 16
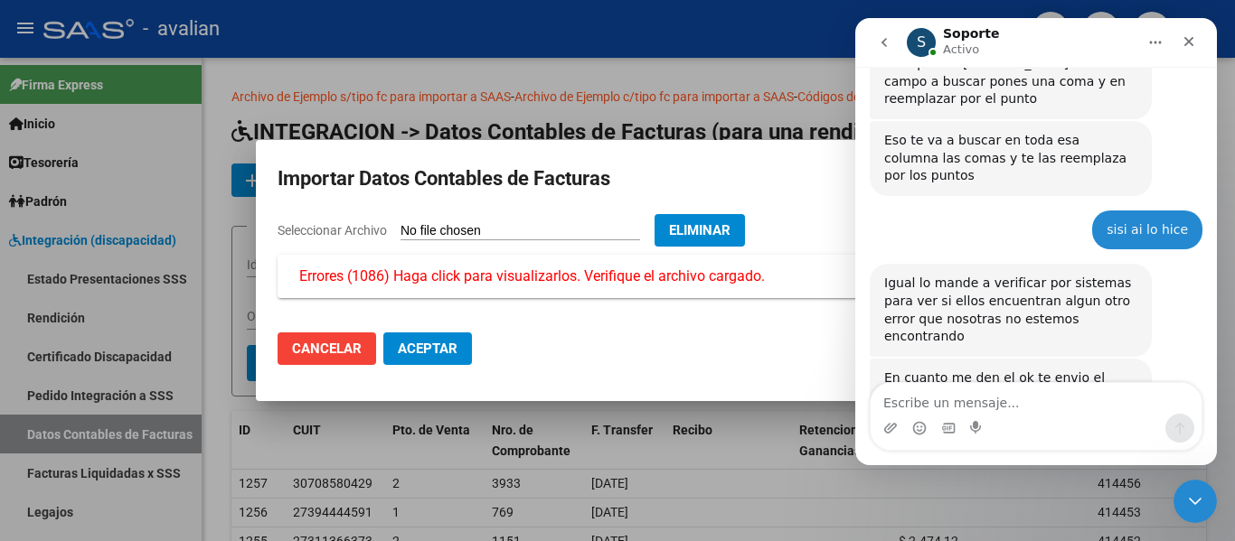
click at [503, 280] on span "Errores (1086) Haga click para visualizarlos. Verifique el archivo cargado." at bounding box center [531, 277] width 465 height 22
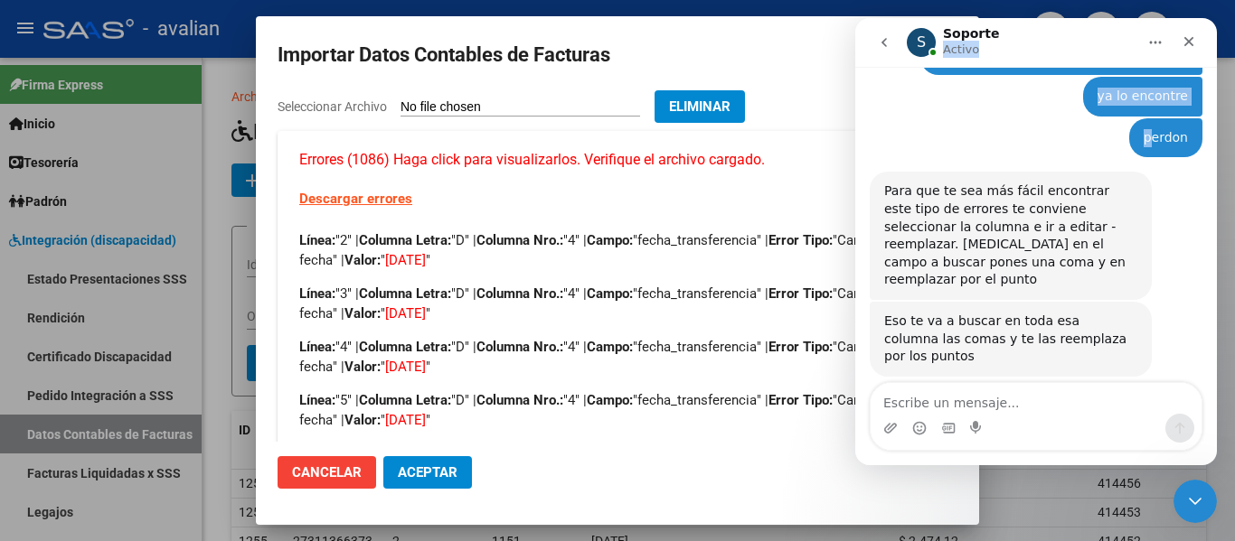
drag, startPoint x: 1029, startPoint y: 42, endPoint x: 1147, endPoint y: 77, distance: 123.3
click at [1147, 77] on div "S Soporte Activo Somos el equipo de soporte del sistema. Si algo no funciona po…" at bounding box center [1036, 241] width 362 height 447
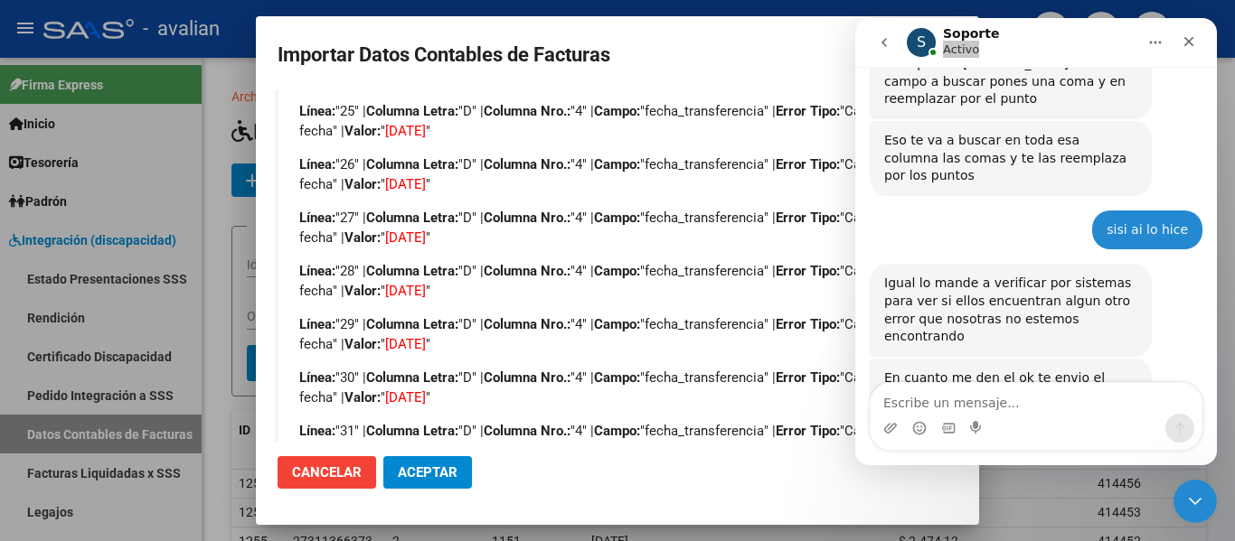
click at [361, 472] on span "Cancelar" at bounding box center [327, 473] width 70 height 16
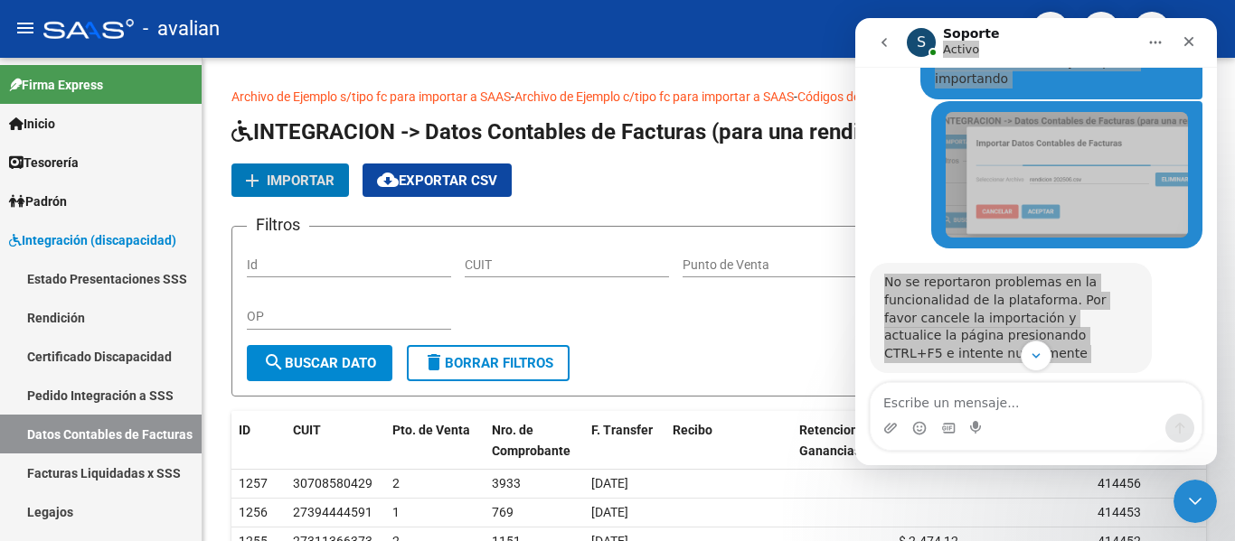
scroll to position [0, 0]
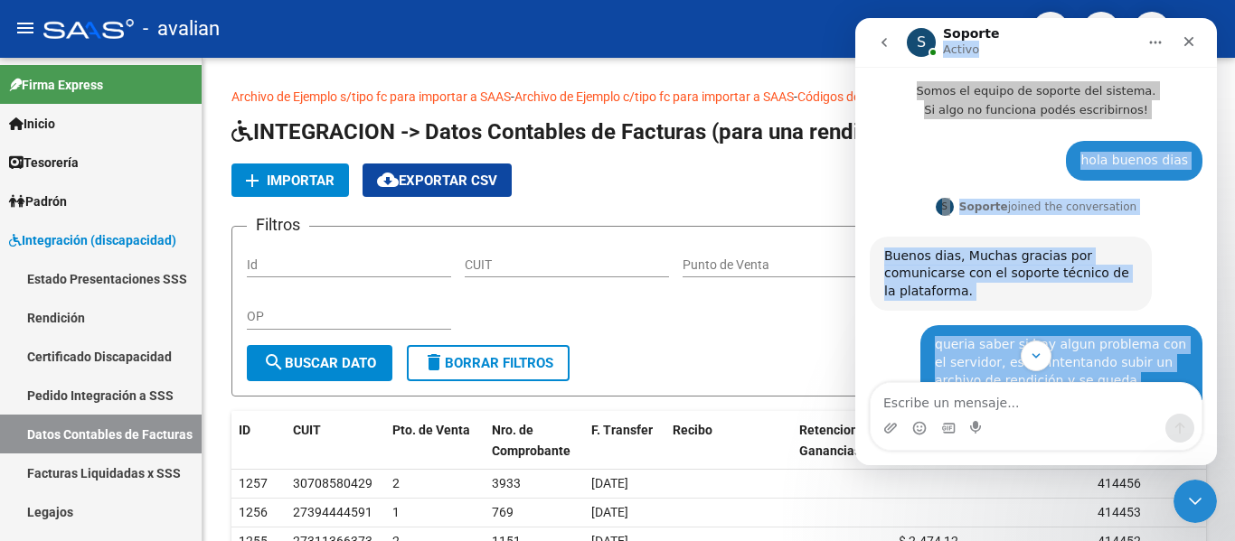
click at [927, 161] on div "hola buenos [PERSON_NAME] • Hace 38m" at bounding box center [1036, 168] width 333 height 54
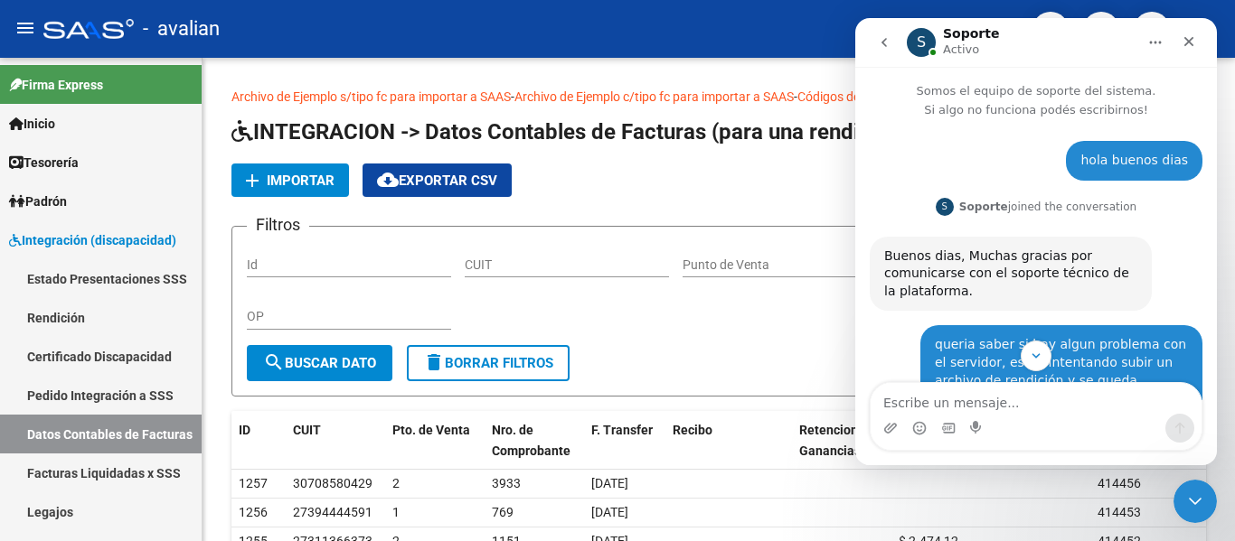
click at [1160, 29] on button "Inicio" at bounding box center [1155, 42] width 34 height 34
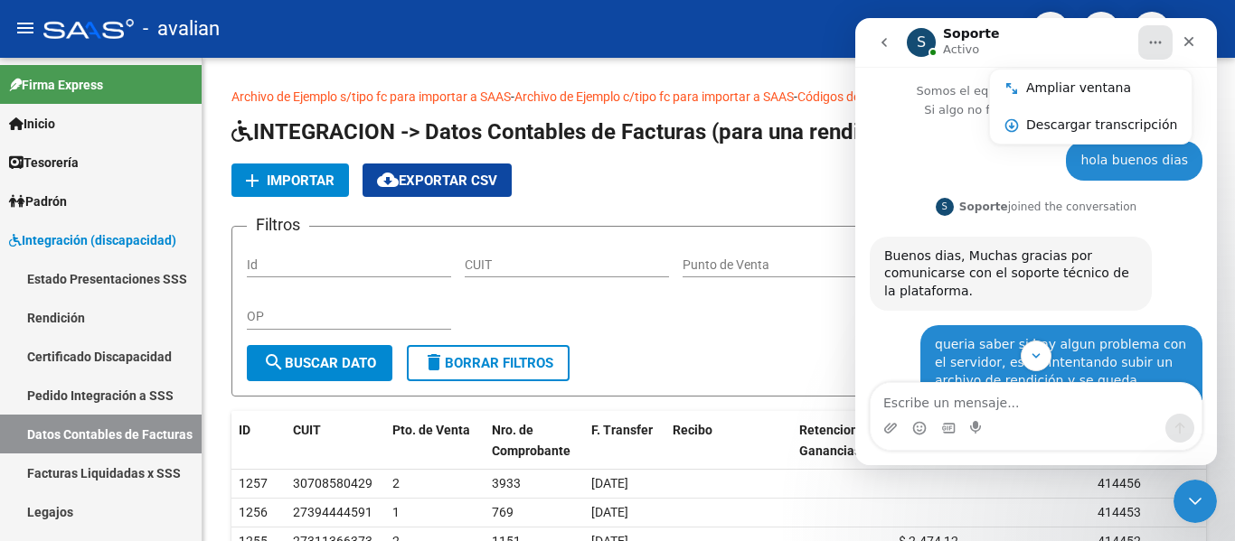
click at [909, 167] on div "hola buenos [PERSON_NAME] • Hace 38m" at bounding box center [1036, 168] width 333 height 54
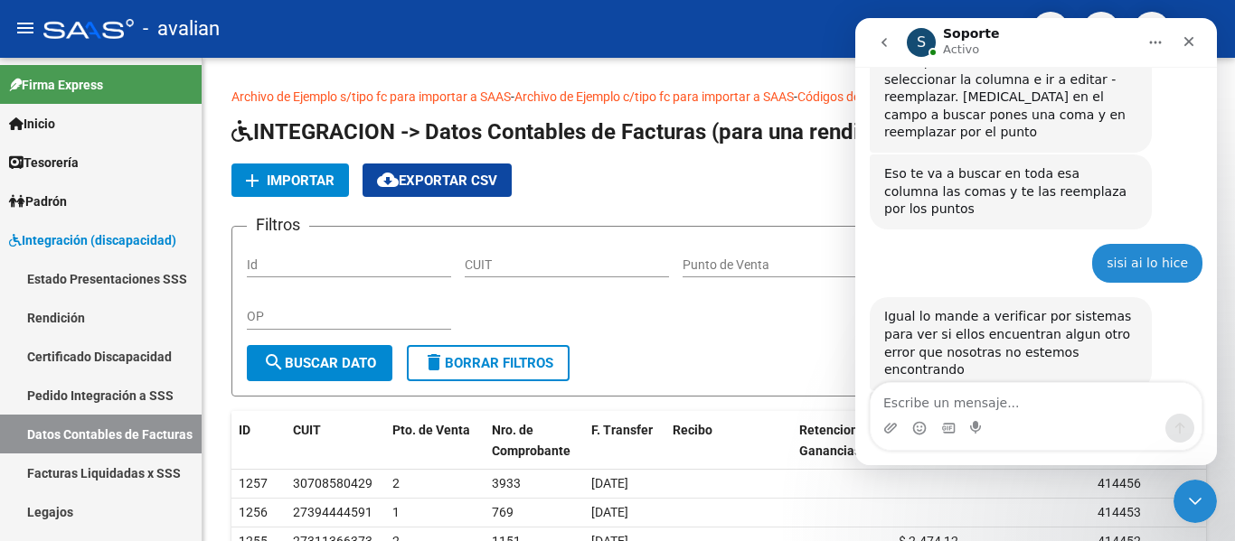
scroll to position [1494, 0]
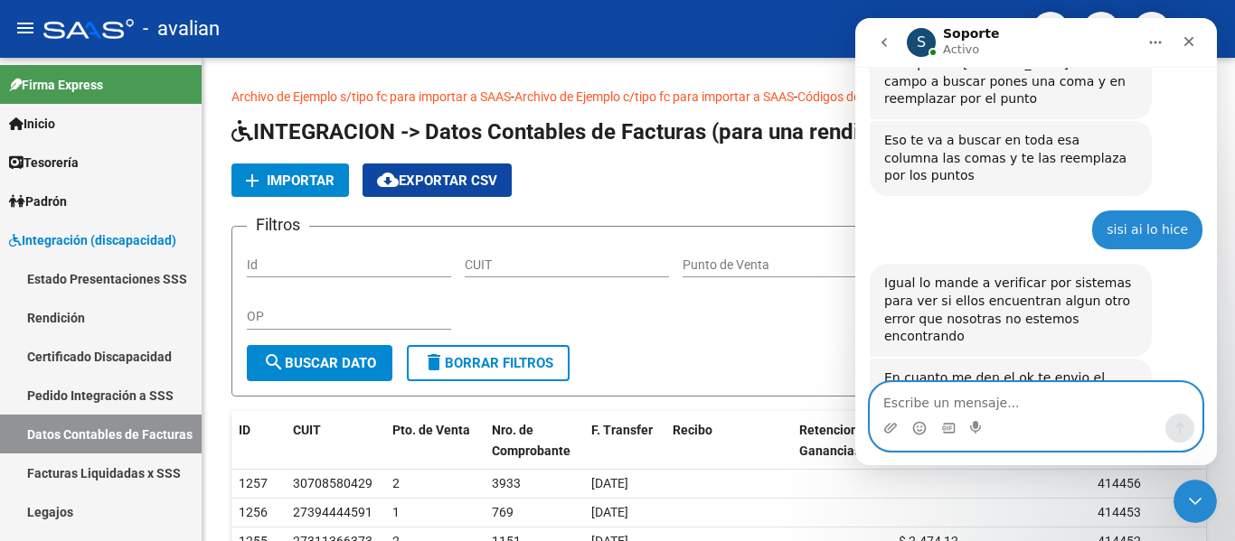
click at [964, 400] on textarea "Escribe un mensaje..." at bounding box center [1035, 398] width 331 height 31
type textarea "ahora me tira errores en las fechas"
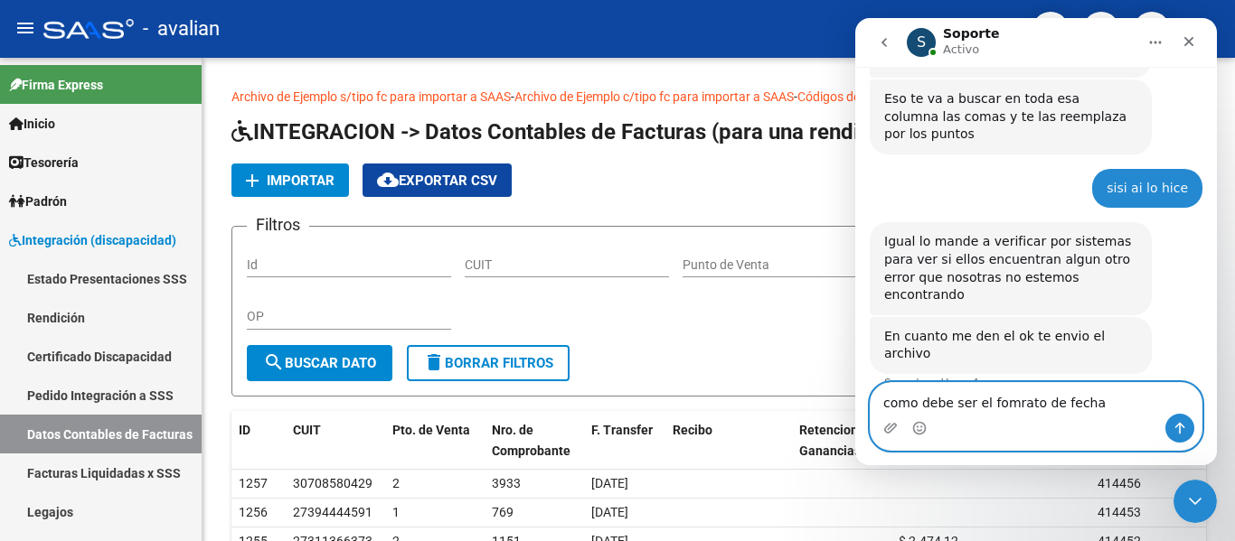
type textarea "como debe ser el fomrato de fecha?"
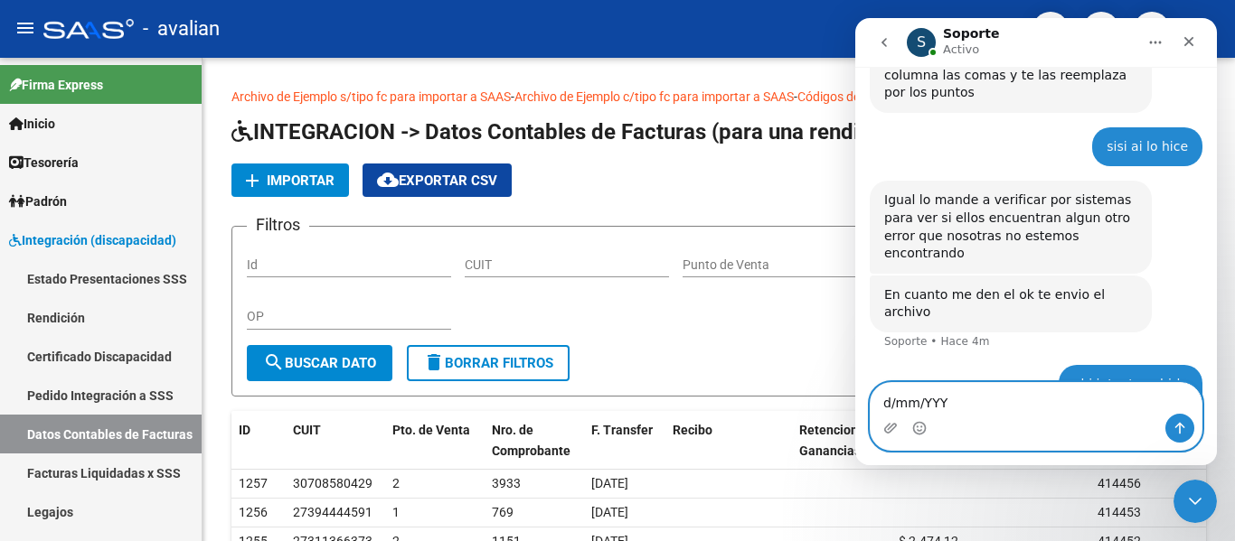
type textarea "d/mm/YYYY"
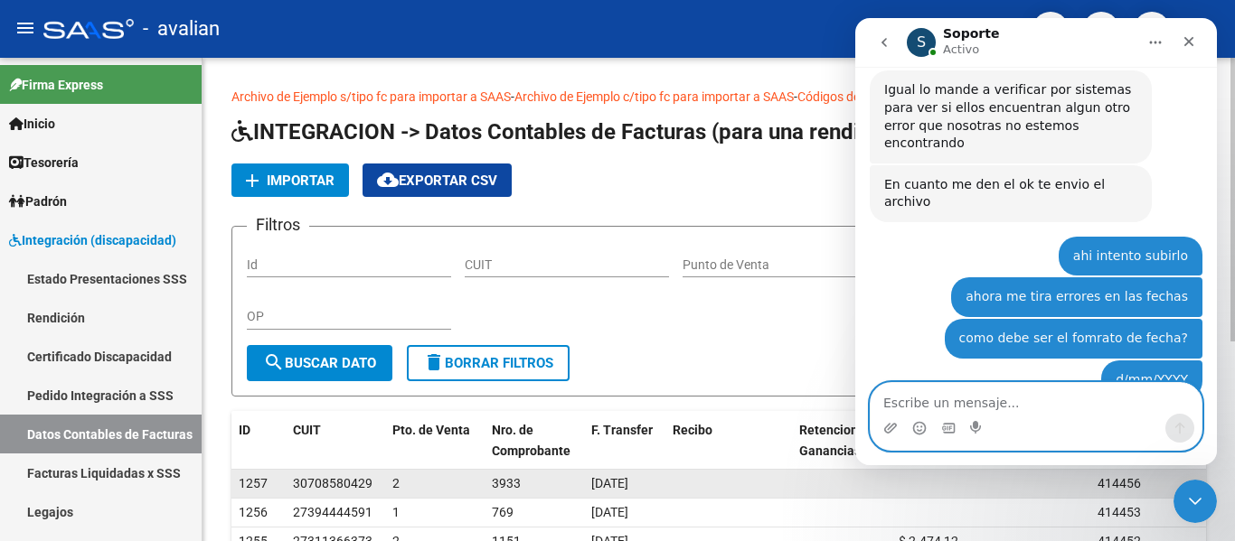
scroll to position [1689, 0]
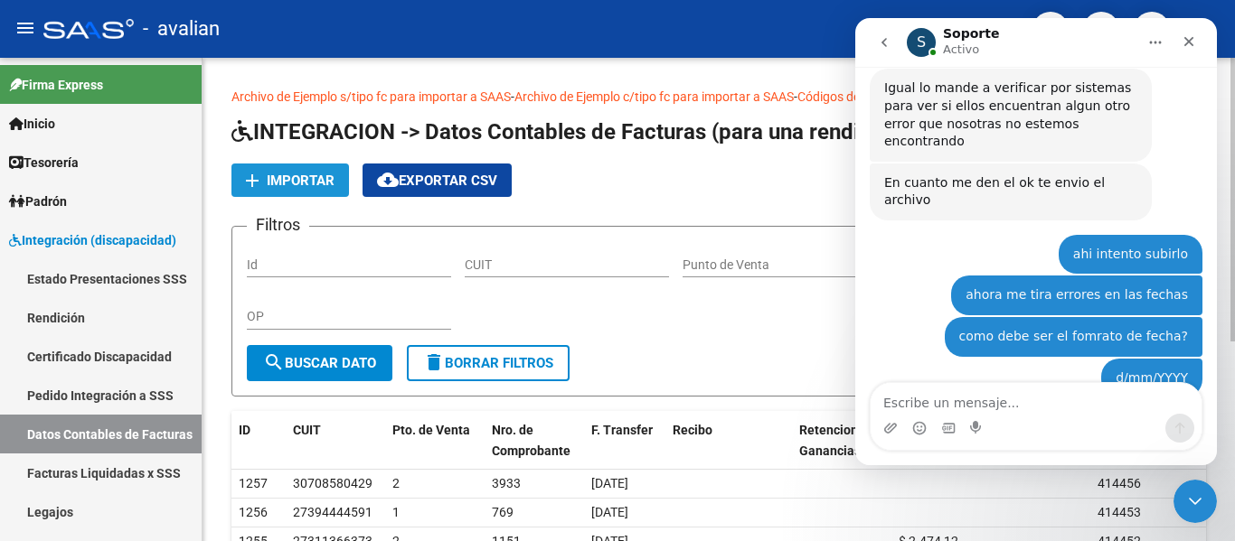
click at [306, 178] on span "Importar" at bounding box center [301, 181] width 68 height 16
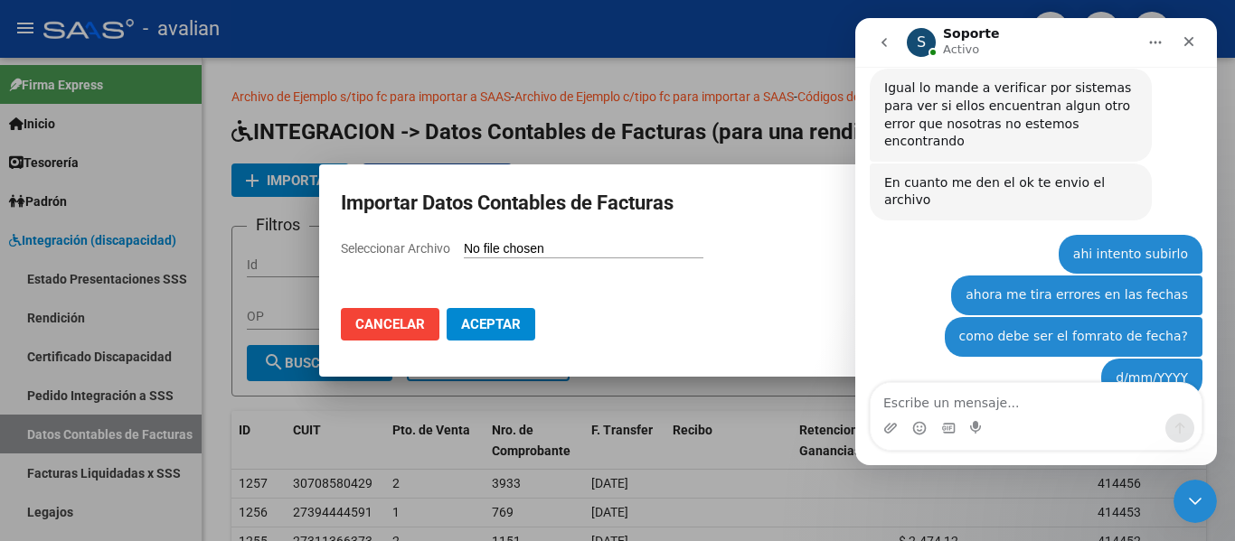
click at [539, 248] on input "Seleccionar Archivo" at bounding box center [584, 249] width 240 height 17
type input "C:\fakepath\rendicion 202506.csv"
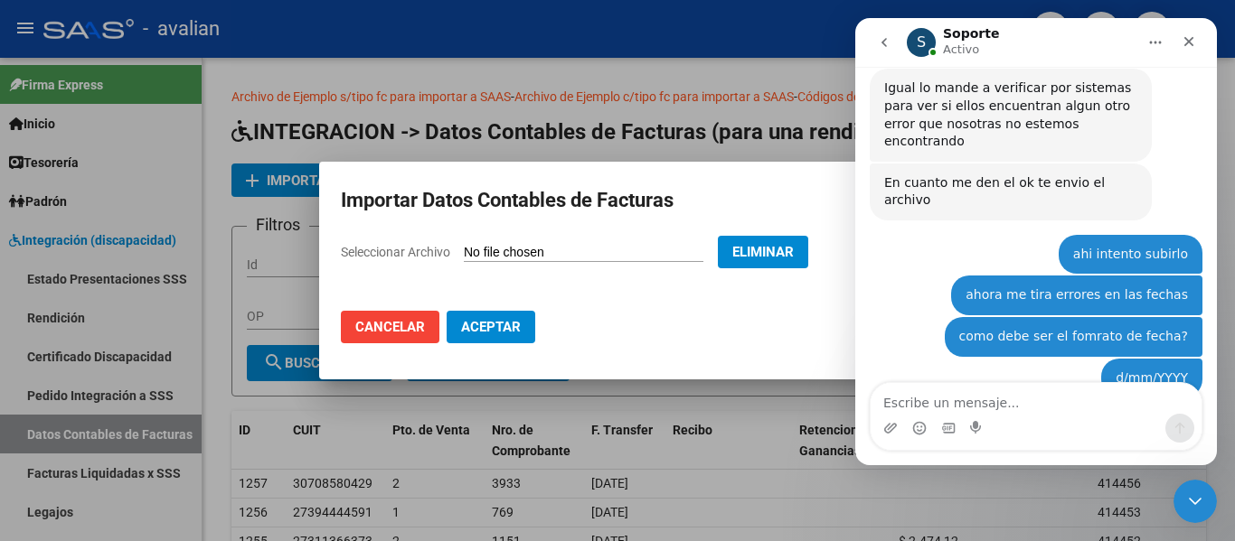
click at [470, 324] on span "Aceptar" at bounding box center [491, 327] width 60 height 16
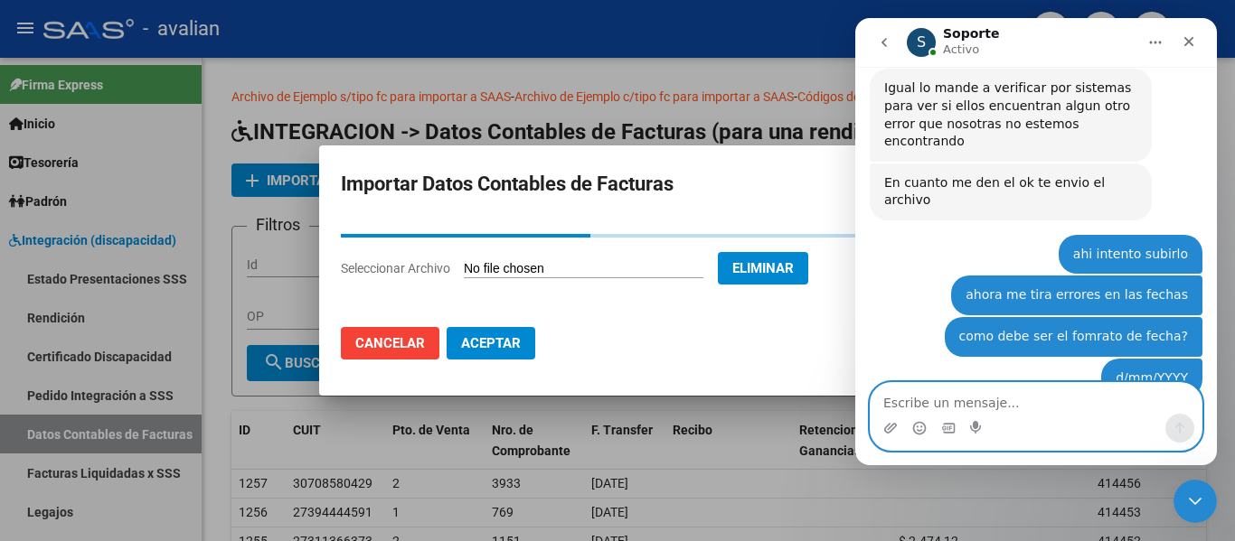
click at [910, 403] on textarea "Escribe un mensaje..." at bounding box center [1035, 398] width 331 height 31
type textarea "ahi paso ese error pero sigue sin subir"
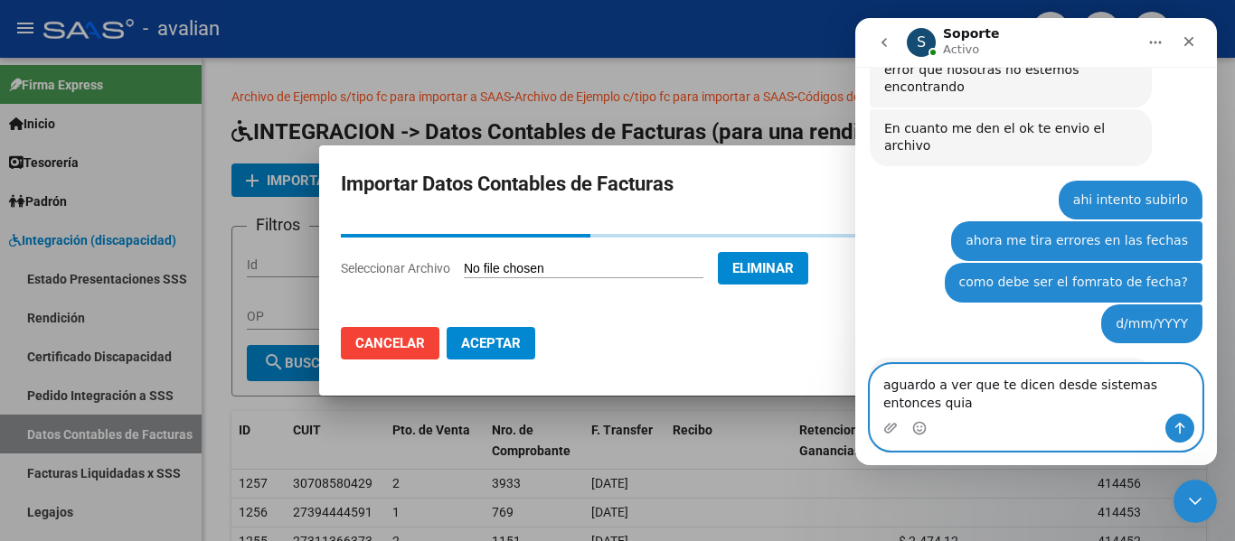
scroll to position [1762, 0]
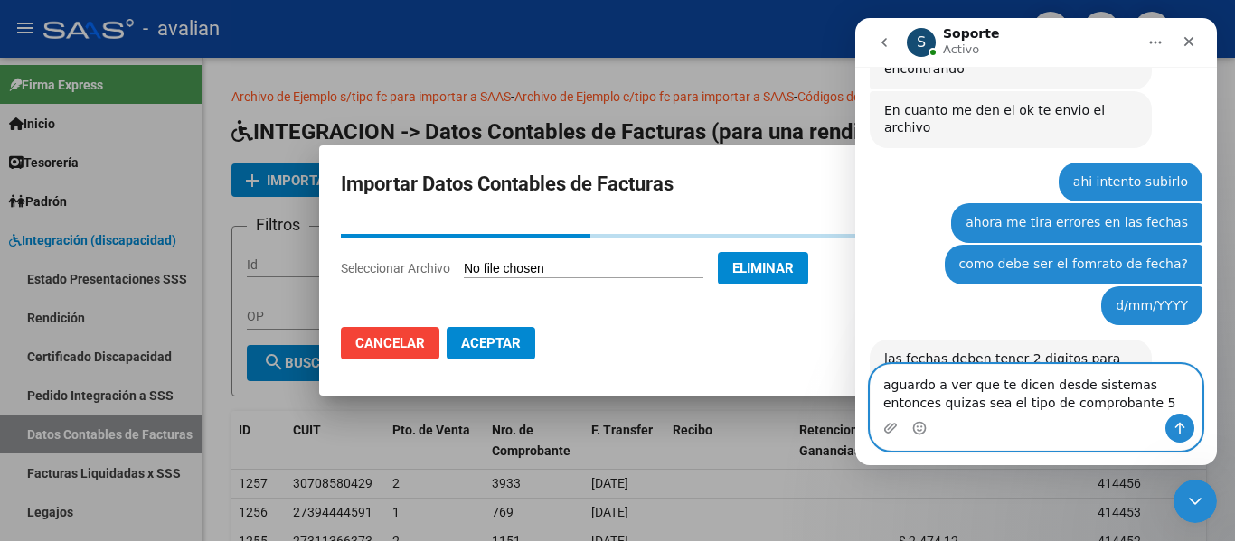
type textarea "aguardo a ver que te dicen desde sistemas entonces quizas sea el tipo de compro…"
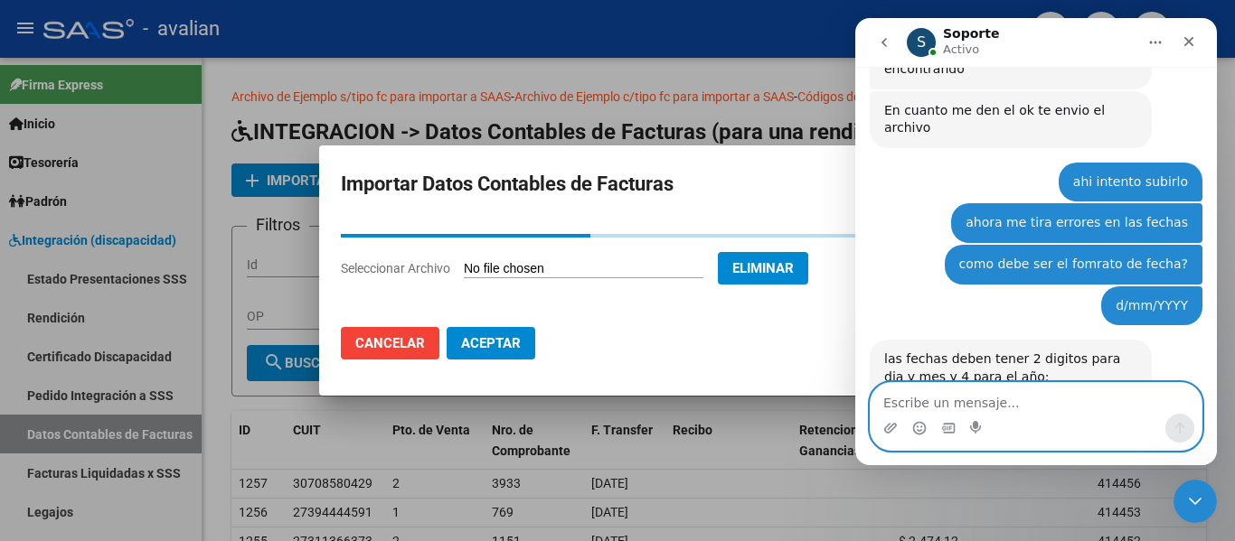
scroll to position [1820, 0]
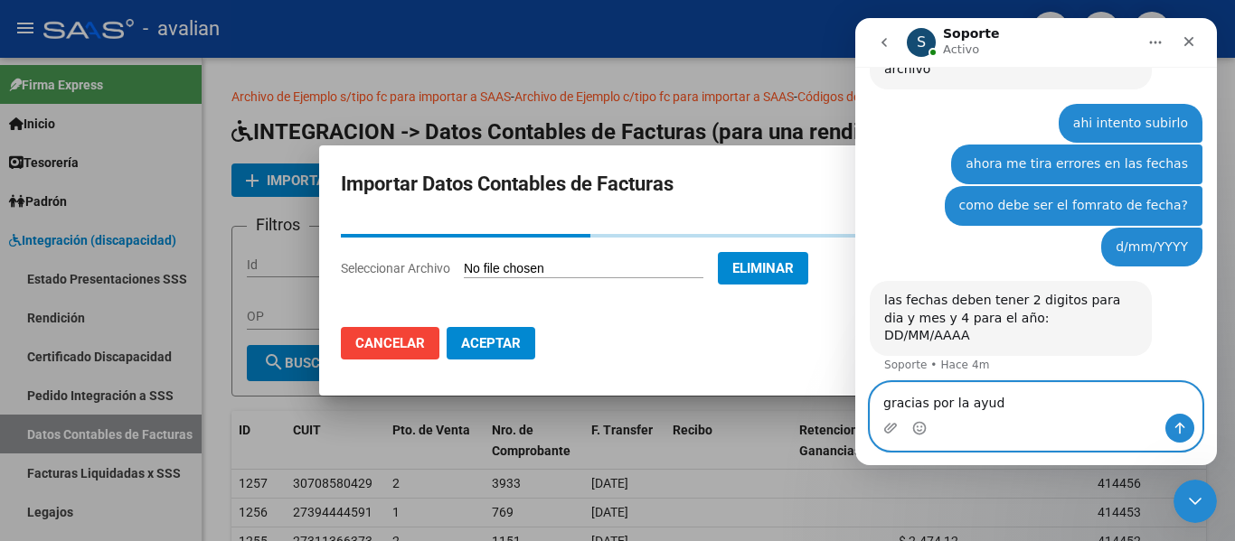
type textarea "gracias por la ayuda"
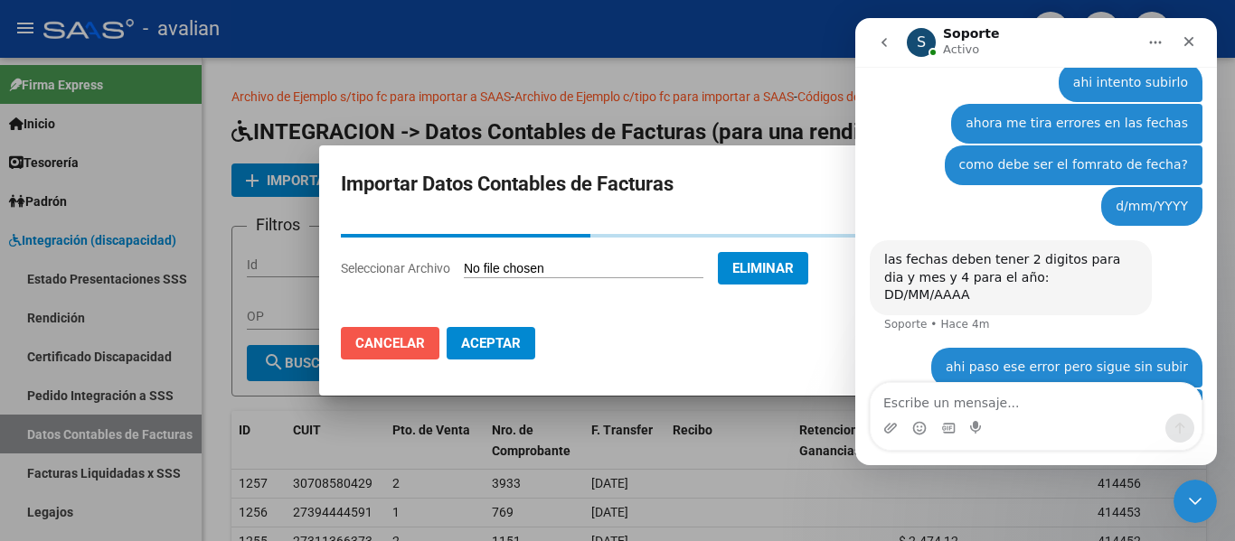
click at [384, 347] on span "Cancelar" at bounding box center [390, 343] width 70 height 16
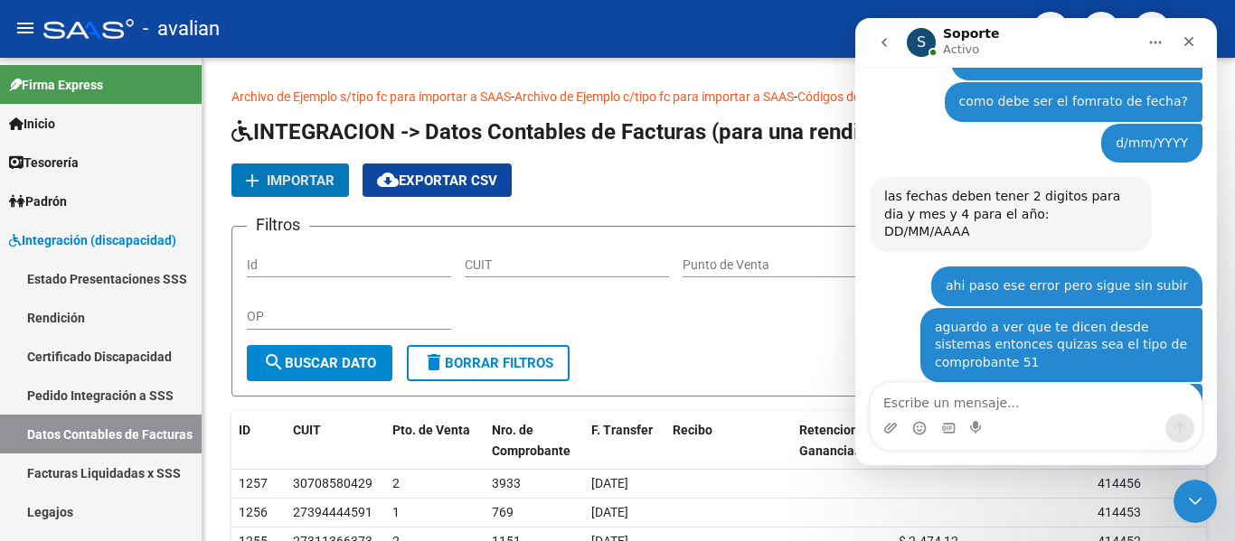
scroll to position [1932, 0]
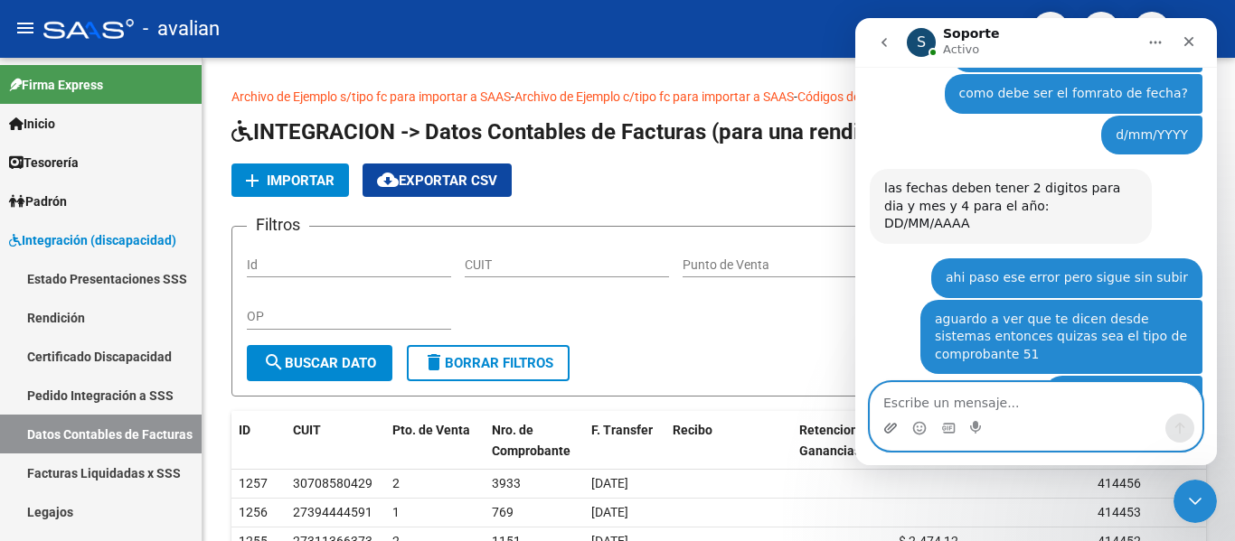
drag, startPoint x: 919, startPoint y: 427, endPoint x: 888, endPoint y: 421, distance: 31.2
click at [919, 427] on icon "Selector de emoji" at bounding box center [919, 428] width 14 height 14
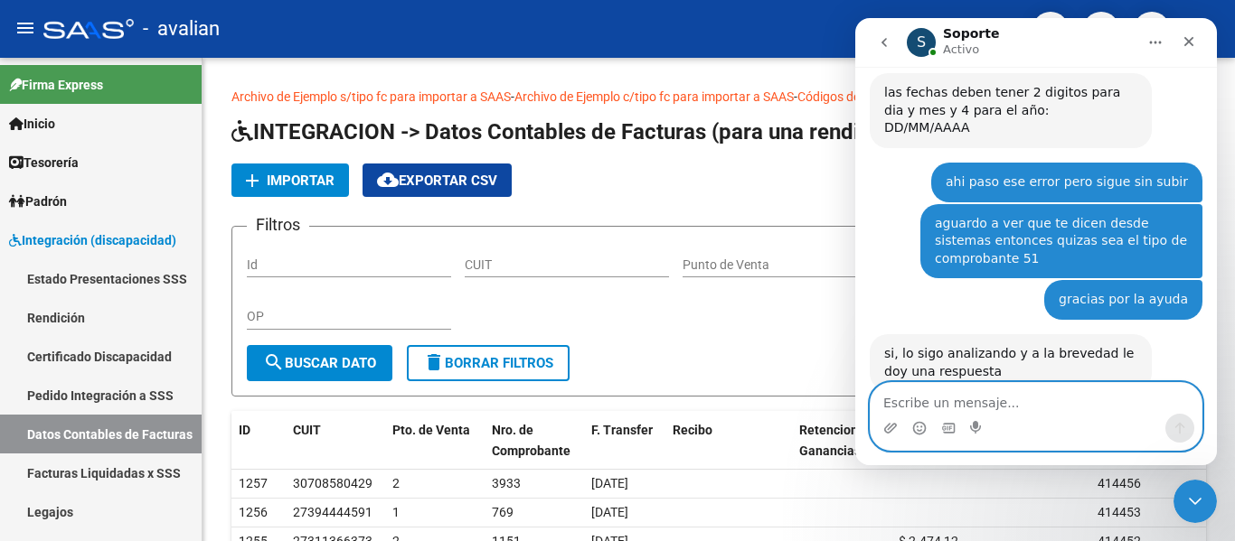
scroll to position [2034, 0]
